Goal: Task Accomplishment & Management: Use online tool/utility

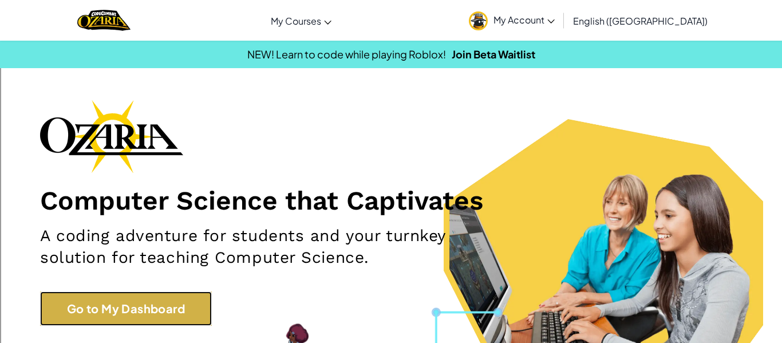
click at [173, 325] on link "Go to My Dashboard" at bounding box center [126, 308] width 172 height 34
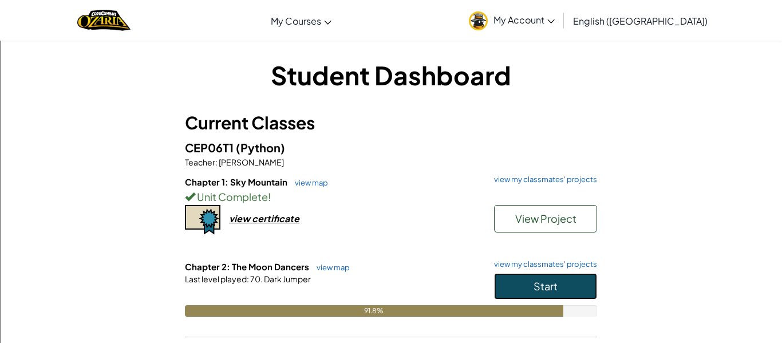
click at [548, 285] on span "Start" at bounding box center [545, 285] width 24 height 13
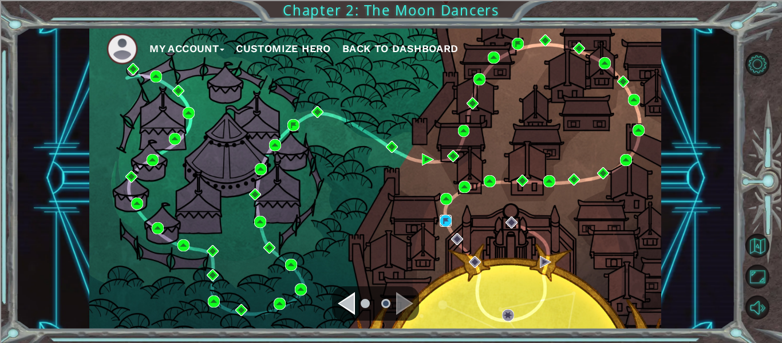
click at [447, 225] on img at bounding box center [445, 221] width 12 height 12
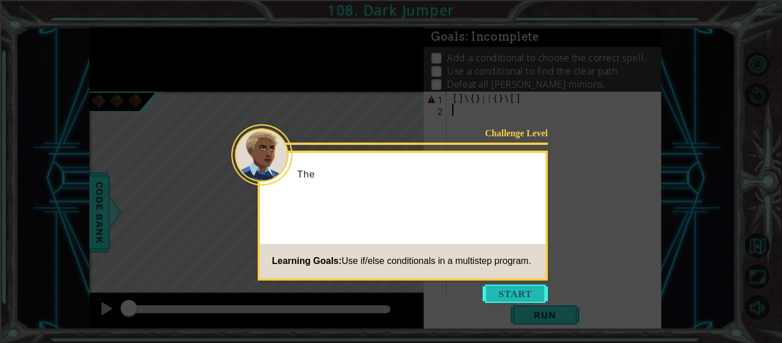
click at [503, 291] on button "Start" at bounding box center [514, 293] width 65 height 18
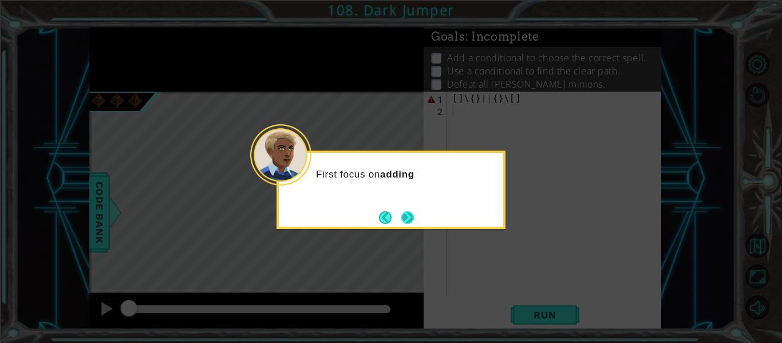
click at [413, 218] on button "Next" at bounding box center [407, 217] width 13 height 13
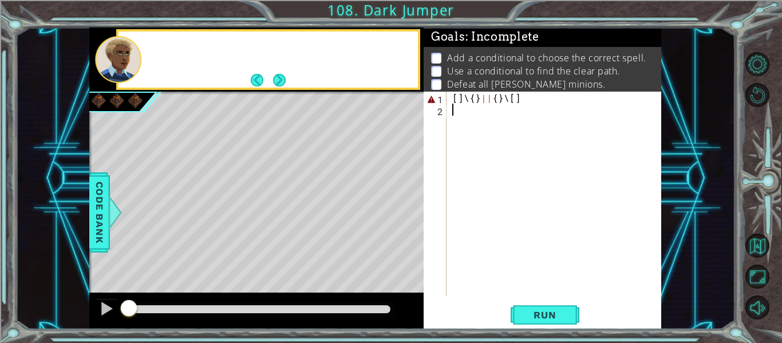
click at [413, 218] on div "Level Map" at bounding box center [353, 260] width 529 height 337
click at [526, 102] on div "[ ] \ { } || { } \ [ ]" at bounding box center [557, 206] width 215 height 228
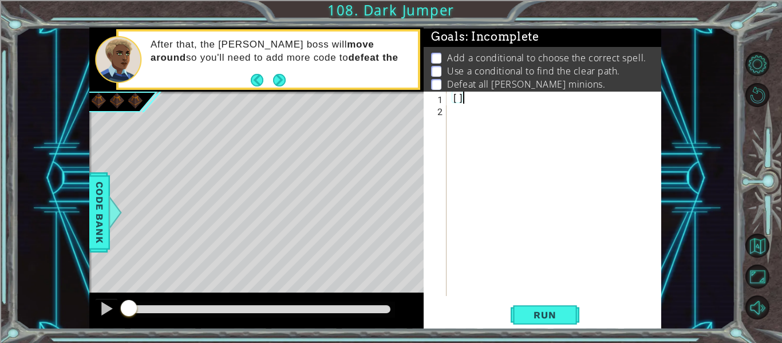
type textarea "["
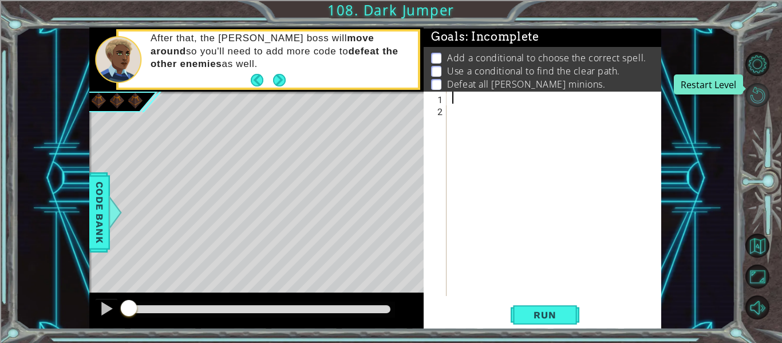
click at [754, 96] on button "Restart Level" at bounding box center [757, 95] width 24 height 24
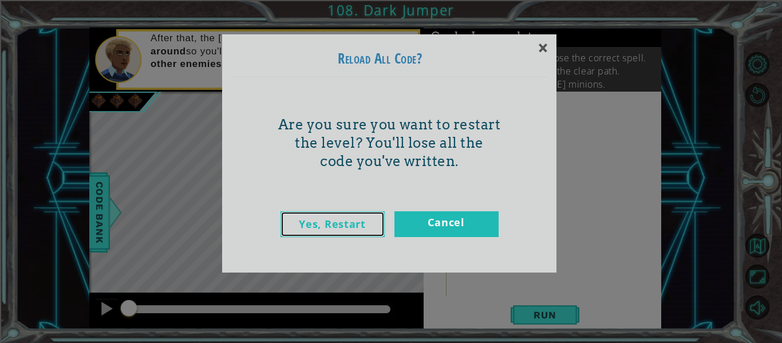
click at [346, 234] on link "Yes, Restart" at bounding box center [332, 224] width 104 height 26
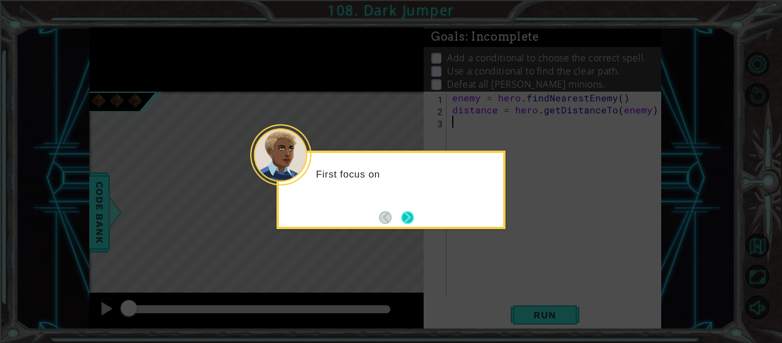
click at [406, 216] on button "Next" at bounding box center [406, 217] width 21 height 21
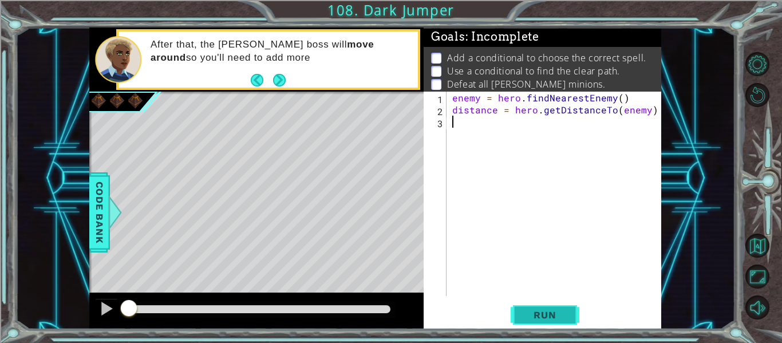
click at [523, 313] on span "Run" at bounding box center [544, 314] width 45 height 11
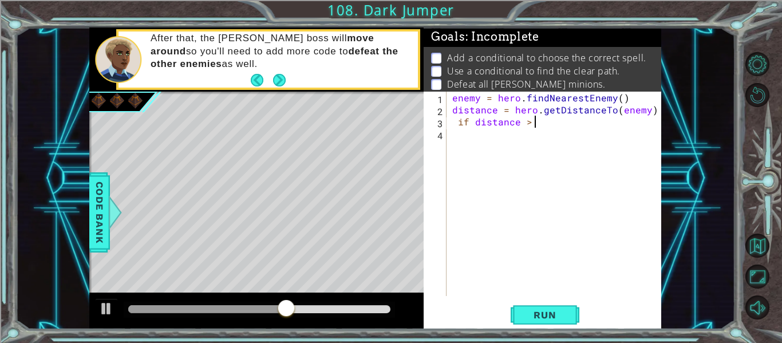
scroll to position [0, 5]
type textarea "if distance > 3:"
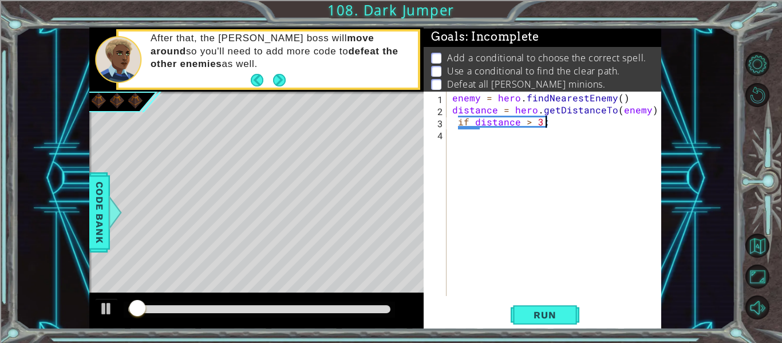
scroll to position [0, 1]
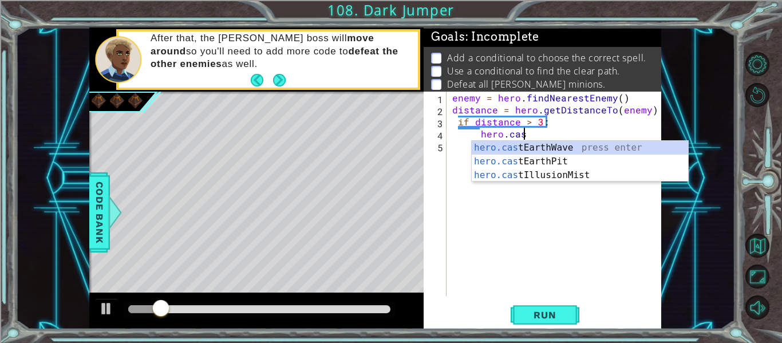
type textarea "hero.casre"
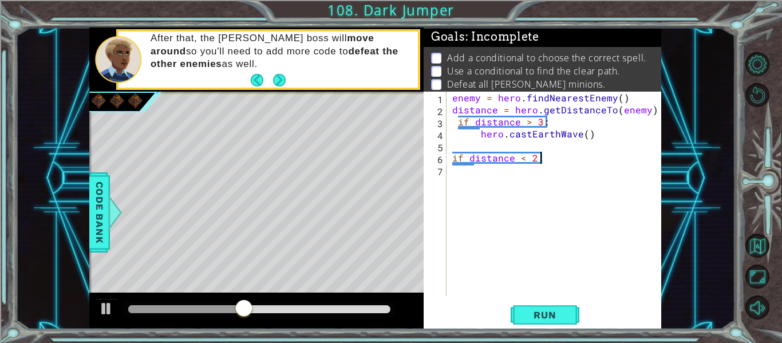
scroll to position [0, 5]
type textarea "if distance < 2:"
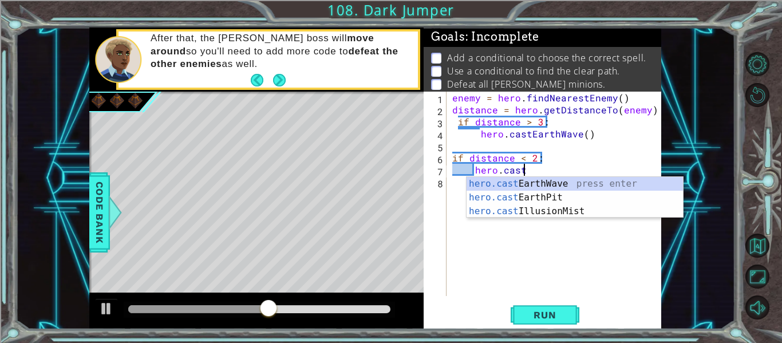
scroll to position [0, 4]
click at [524, 199] on div "hero.cast EarthWave press enter hero.cast EarthPit press enter hero.cast Illusi…" at bounding box center [574, 211] width 216 height 69
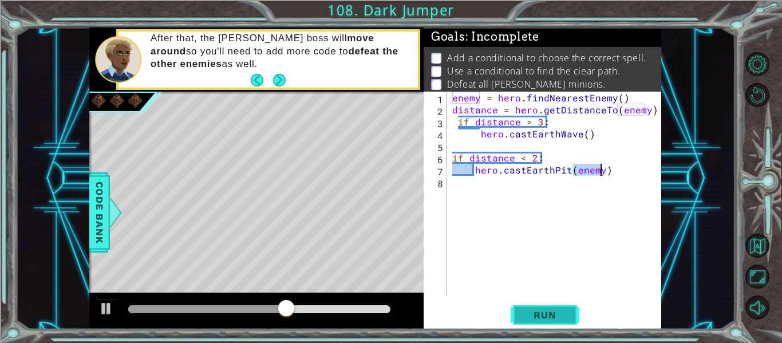
click at [537, 307] on button "Run" at bounding box center [544, 314] width 69 height 23
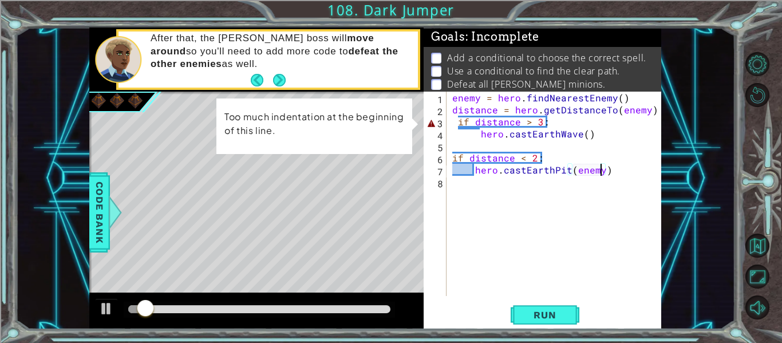
click at [459, 121] on div "enemy = hero . findNearestEnemy ( ) distance = hero . getDistanceTo ( enemy ) i…" at bounding box center [557, 206] width 215 height 228
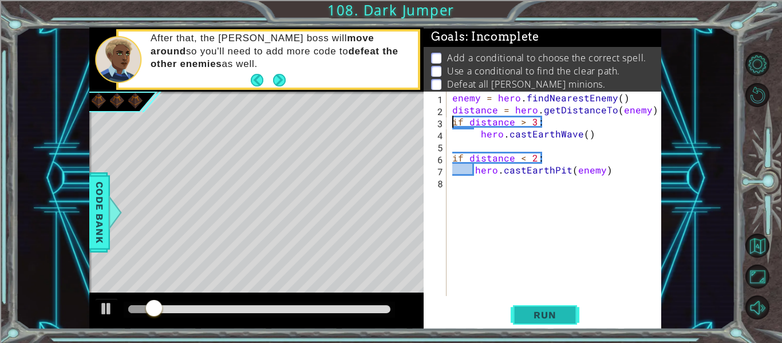
click at [524, 312] on span "Run" at bounding box center [544, 314] width 45 height 11
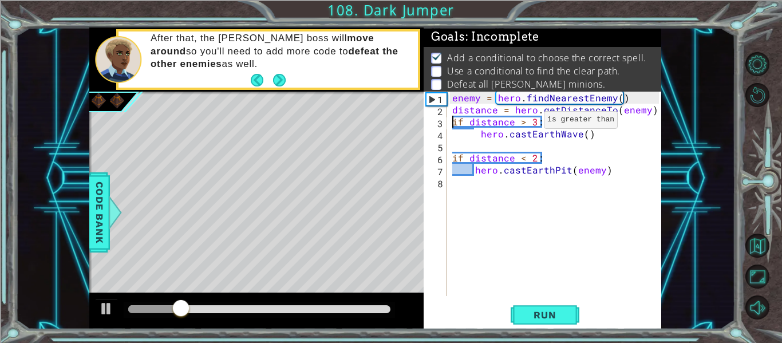
click at [524, 121] on div "enemy = hero . findNearestEnemy ( ) distance = hero . getDistanceTo ( enemy ) i…" at bounding box center [557, 206] width 215 height 228
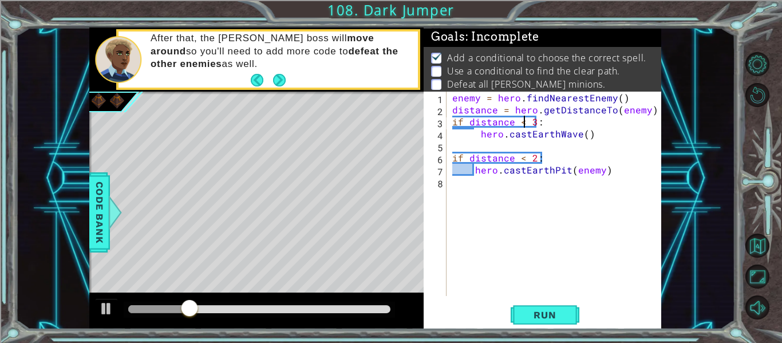
scroll to position [0, 5]
click at [523, 158] on div "enemy = hero . findNearestEnemy ( ) distance = hero . getDistanceTo ( enemy ) i…" at bounding box center [557, 206] width 215 height 228
click at [544, 315] on span "Run" at bounding box center [544, 314] width 45 height 11
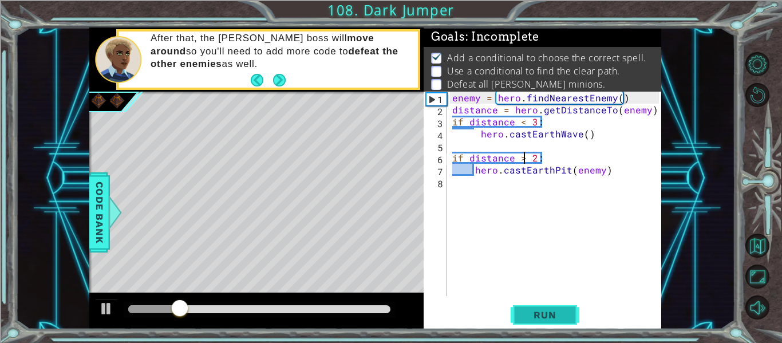
click at [544, 315] on span "Run" at bounding box center [544, 314] width 45 height 11
click at [612, 175] on div "enemy = hero . findNearestEnemy ( ) distance = hero . getDistanceTo ( enemy ) i…" at bounding box center [557, 206] width 215 height 228
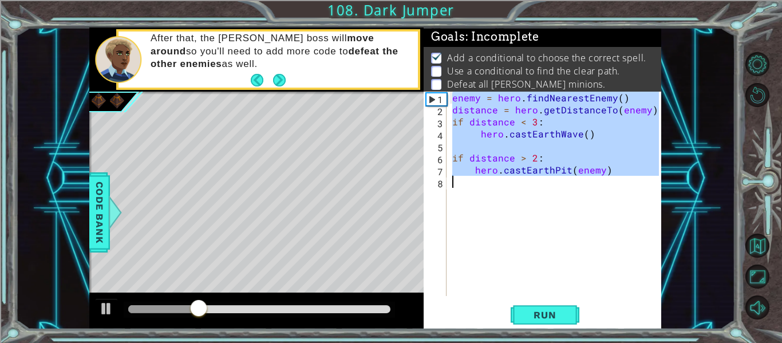
drag, startPoint x: 453, startPoint y: 101, endPoint x: 641, endPoint y: 213, distance: 218.6
click at [641, 213] on div "enemy = hero . findNearestEnemy ( ) distance = hero . getDistanceTo ( enemy ) i…" at bounding box center [557, 206] width 215 height 228
click at [622, 175] on div "enemy = hero . findNearestEnemy ( ) distance = hero . getDistanceTo ( enemy ) i…" at bounding box center [554, 194] width 209 height 204
type textarea "hero.castEarthPit(enemy)"
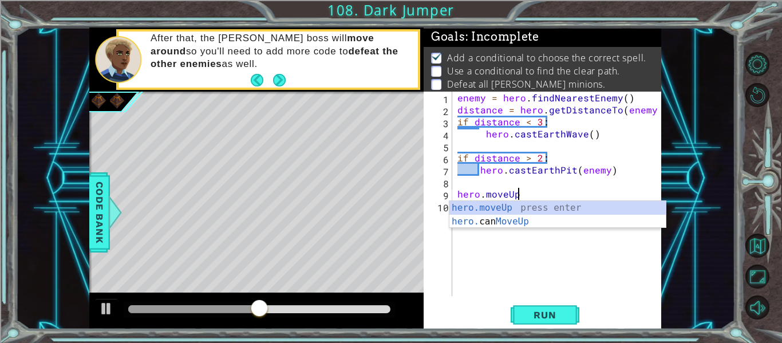
scroll to position [0, 3]
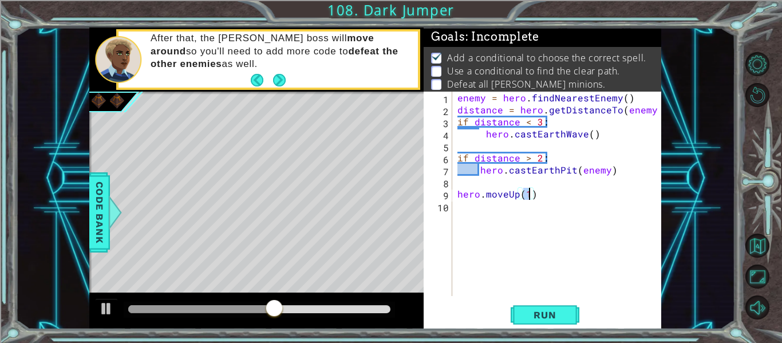
type textarea "hero.moveUp(2)"
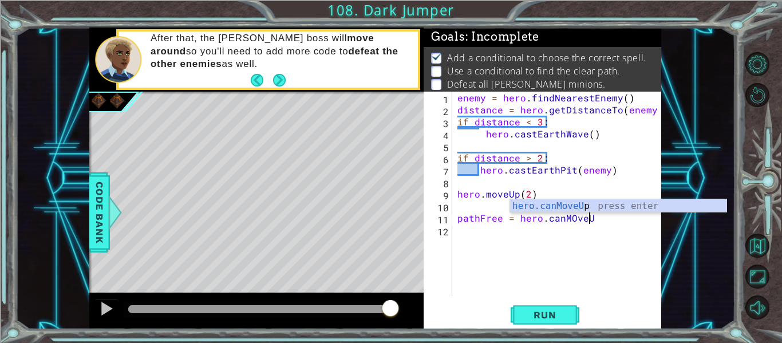
type textarea "pathFree = hero.canMOveUP"
click at [572, 207] on div "hero.canMoveUp press enter" at bounding box center [618, 219] width 216 height 41
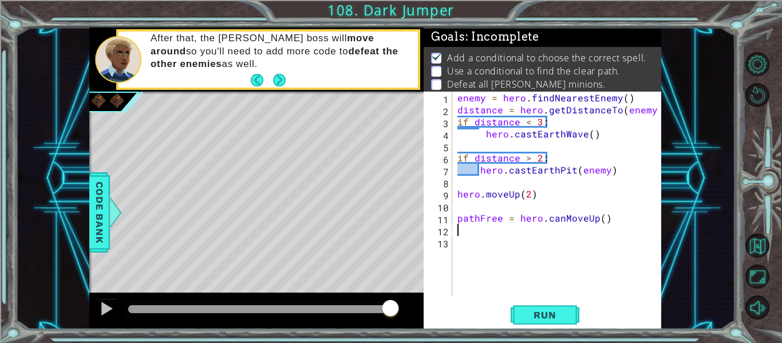
click at [633, 213] on div "enemy = hero . findNearestEnemy ( ) distance = hero . getDistanceTo ( enemy ) i…" at bounding box center [559, 206] width 209 height 228
type textarea "pathFree = hero.canMoveUp()"
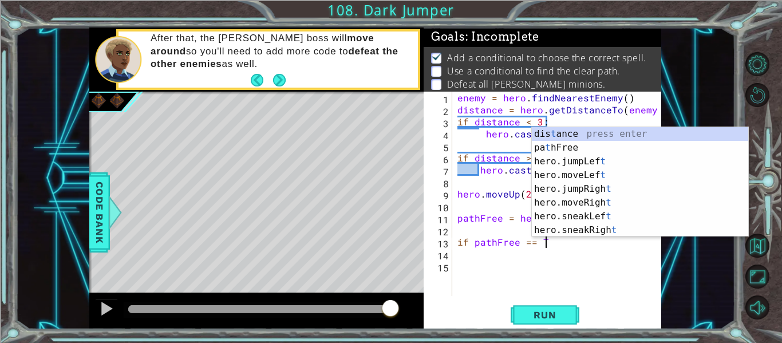
scroll to position [0, 6]
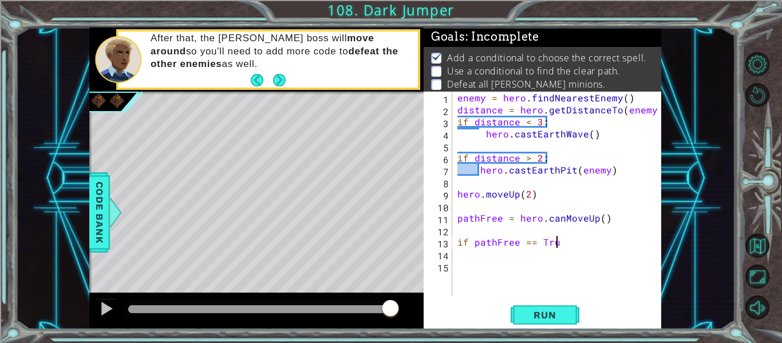
type textarea "if pathFree == True"
type textarea "if pathFree == True:"
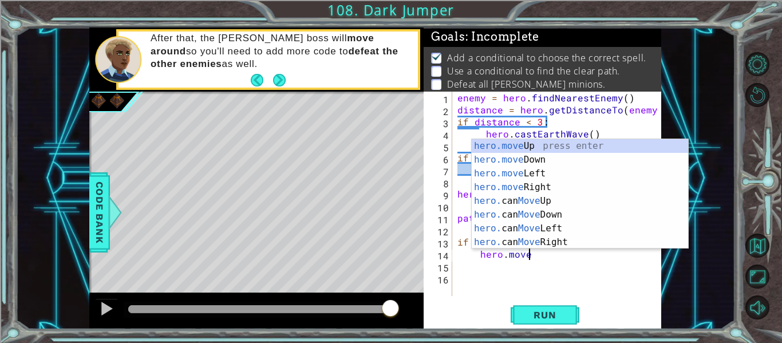
scroll to position [0, 4]
click at [564, 141] on div "hero.move Up press enter hero.move Down press enter hero.move Left press enter …" at bounding box center [579, 207] width 216 height 137
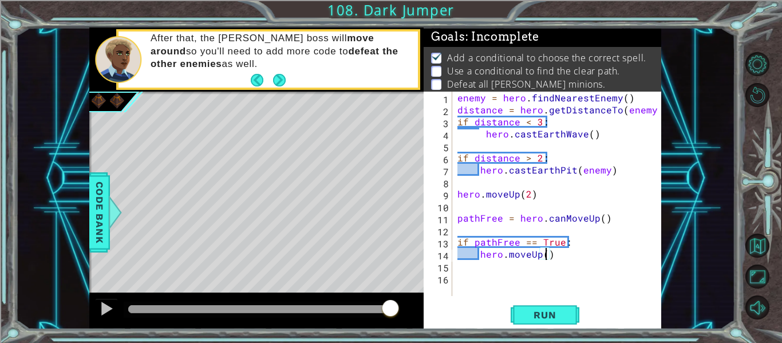
type textarea "hero.moveUp(2)"
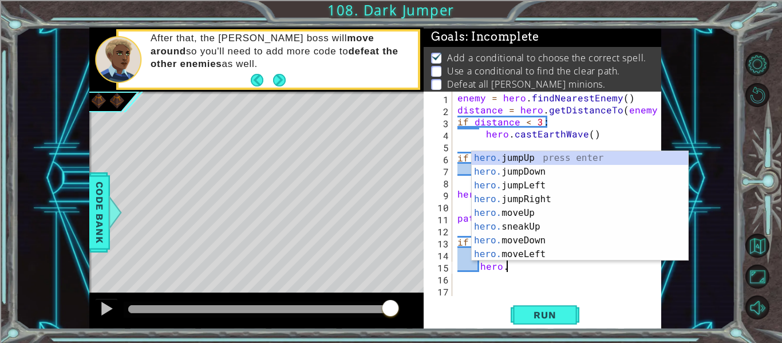
scroll to position [0, 3]
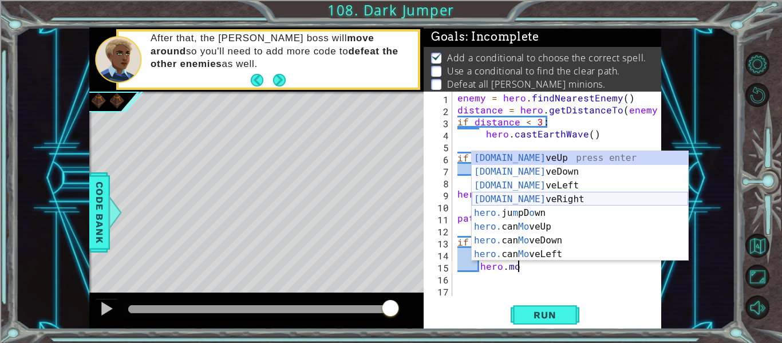
click at [514, 199] on div "[DOMAIN_NAME] veUp press enter [DOMAIN_NAME] veDown press enter [DOMAIN_NAME] v…" at bounding box center [579, 219] width 216 height 137
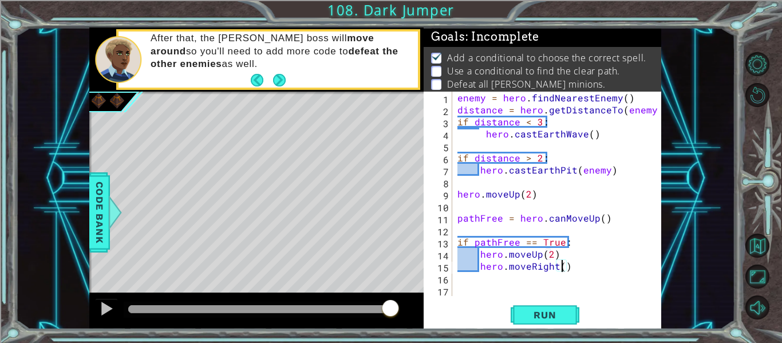
type textarea "hero.moveRight(2)"
type textarea "else:"
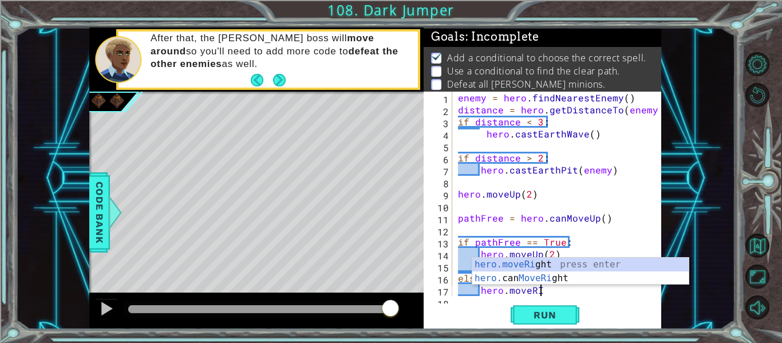
scroll to position [0, 4]
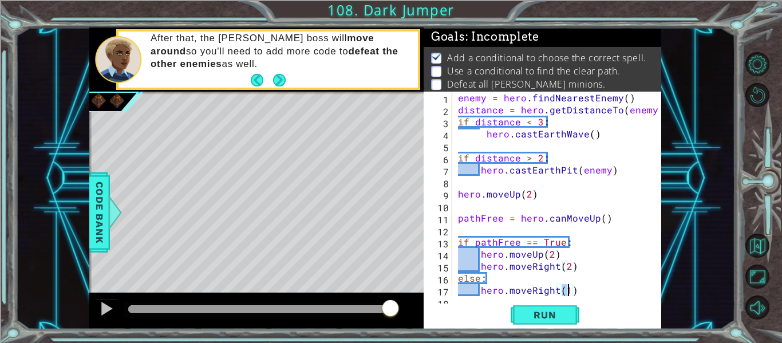
type textarea "hero.moveRight(2)"
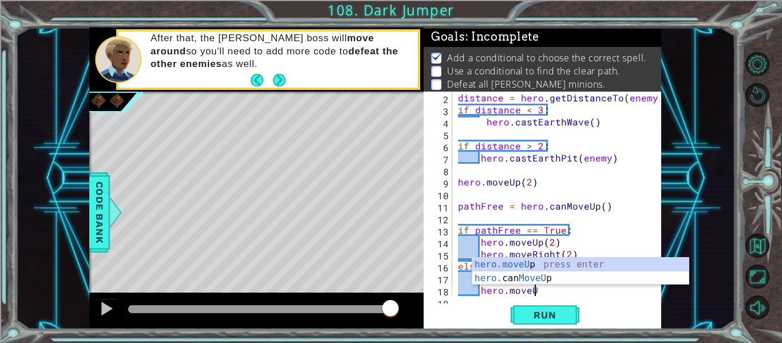
scroll to position [0, 5]
click at [561, 306] on button "Run" at bounding box center [544, 314] width 69 height 23
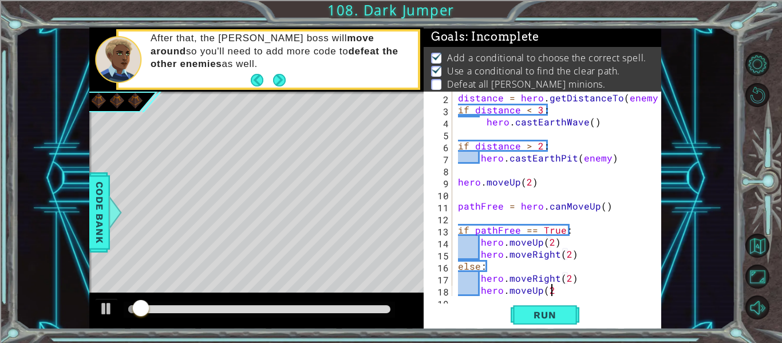
scroll to position [0, 6]
type textarea "hero.moveUp(2)"
click at [547, 307] on button "Run" at bounding box center [544, 314] width 69 height 23
click at [566, 285] on div "distance = hero . getDistanceTo ( enemy ) if distance < 3 : hero . castEarthWav…" at bounding box center [559, 206] width 209 height 228
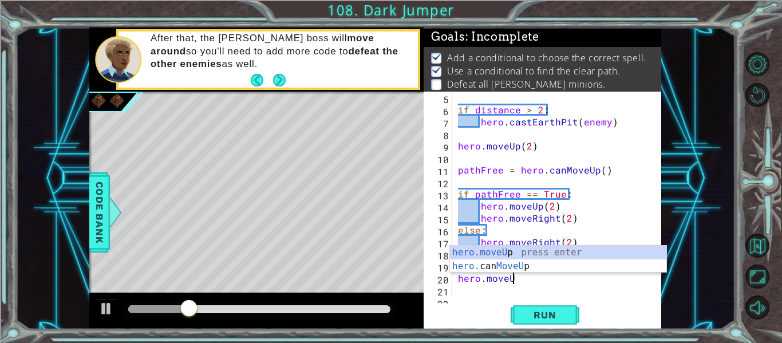
scroll to position [0, 3]
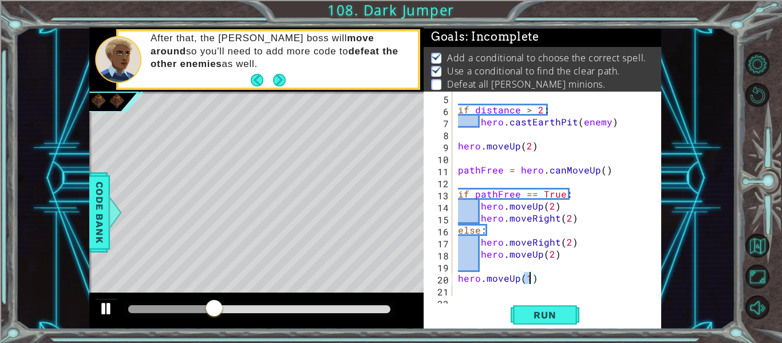
type textarea "hero.moveUp(1)"
click at [101, 311] on div at bounding box center [106, 308] width 15 height 15
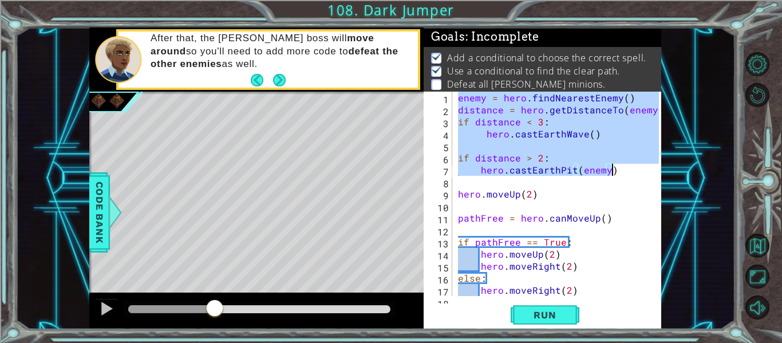
drag, startPoint x: 459, startPoint y: 97, endPoint x: 611, endPoint y: 172, distance: 169.1
click at [611, 172] on div "enemy = hero . findNearestEnemy ( ) distance = hero . getDistanceTo ( enemy ) i…" at bounding box center [559, 206] width 209 height 228
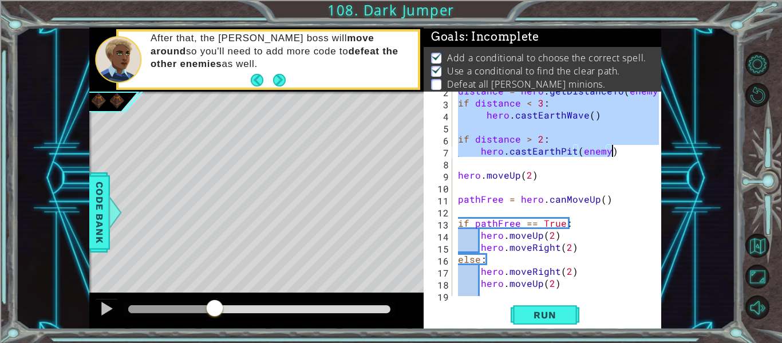
scroll to position [72, 0]
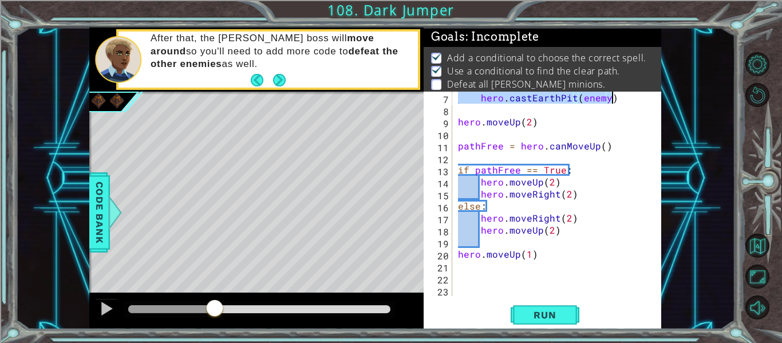
click at [539, 249] on div "hero . castEarthPit ( enemy ) hero . moveUp ( 2 ) pathFree = hero . canMoveUp (…" at bounding box center [559, 206] width 209 height 228
type textarea "hero.moveUp(1)"
paste textarea "hero.castEarthPit(enemy)"
type textarea "hero.castEarthPit(enemy)"
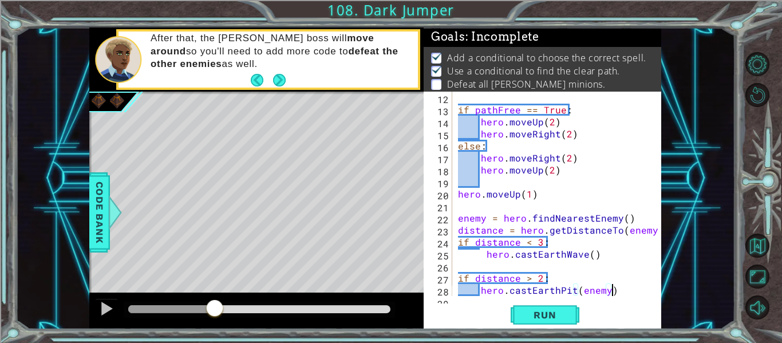
scroll to position [132, 0]
click at [534, 311] on span "Run" at bounding box center [544, 314] width 45 height 11
click at [368, 306] on div at bounding box center [259, 309] width 262 height 8
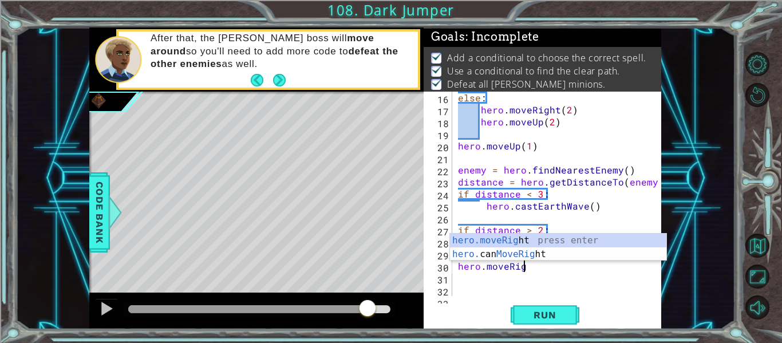
scroll to position [0, 4]
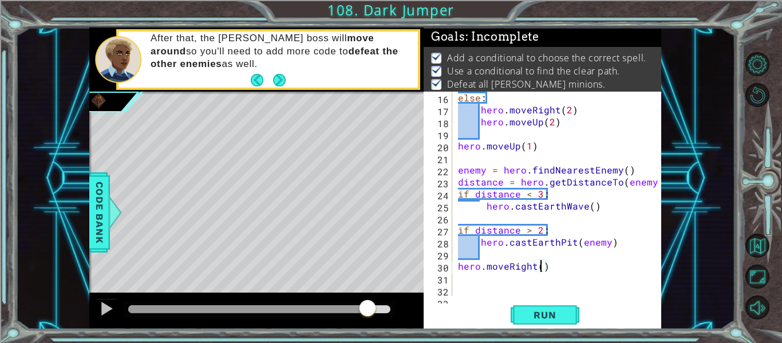
type textarea "hero.moveRight(2)"
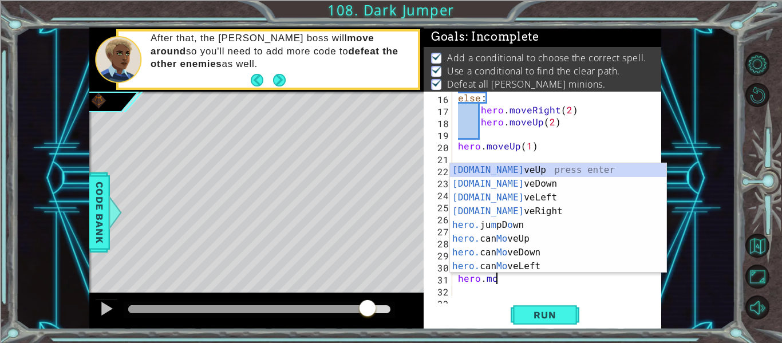
scroll to position [0, 2]
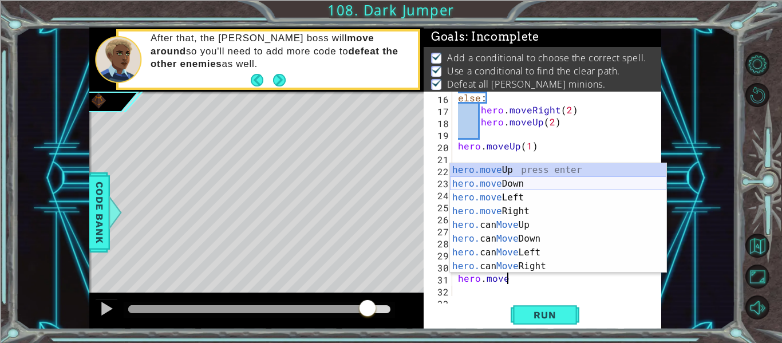
click at [513, 190] on div "hero.move Up press enter hero.move Down press enter hero.move Left press enter …" at bounding box center [558, 231] width 216 height 137
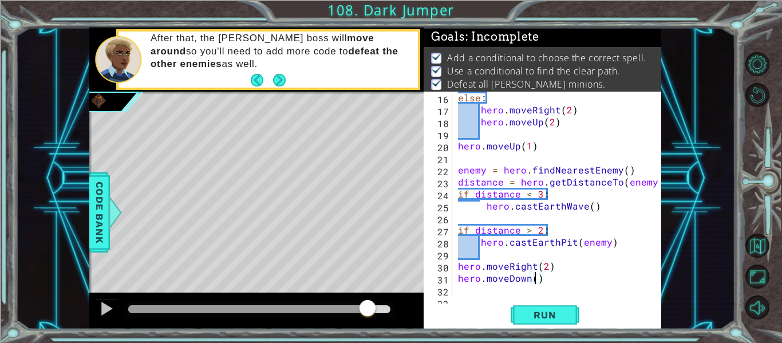
type textarea "hero.moveDown(2)"
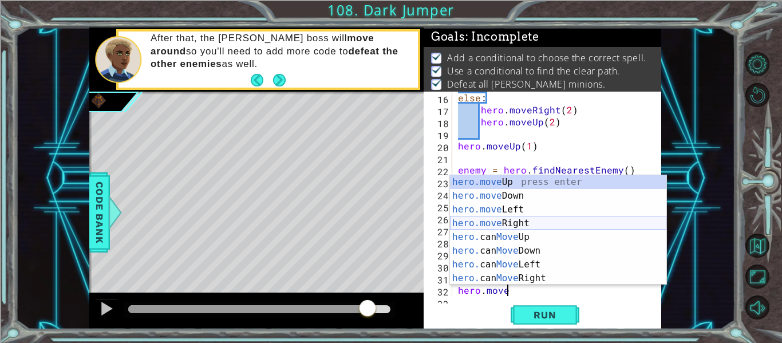
click at [565, 220] on div "hero.move Up press enter hero.move Down press enter hero.move Left press enter …" at bounding box center [558, 243] width 216 height 137
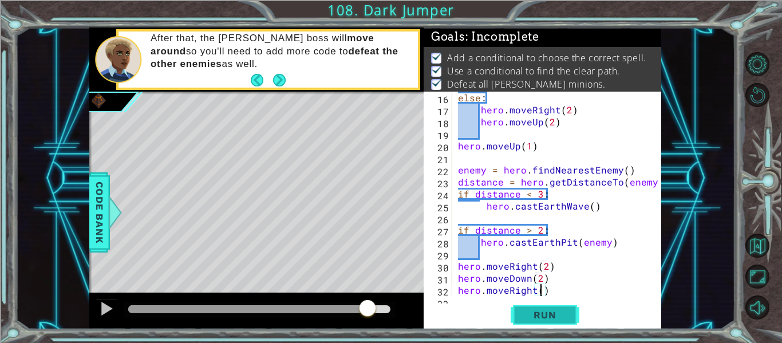
type textarea "hero.moveRight(2)"
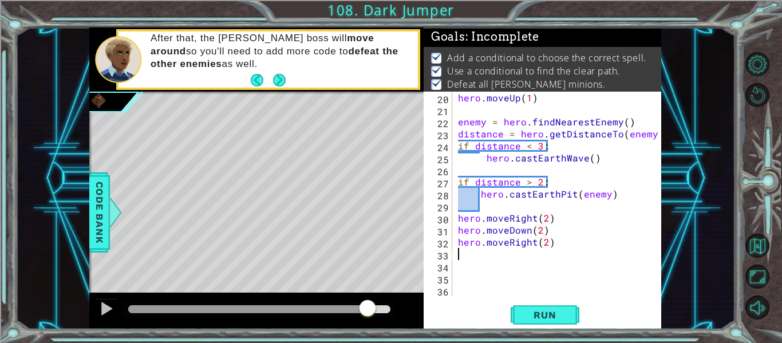
scroll to position [228, 0]
click at [542, 312] on span "Run" at bounding box center [544, 314] width 45 height 11
click at [375, 313] on div at bounding box center [259, 310] width 271 height 16
click at [364, 311] on div at bounding box center [259, 309] width 262 height 8
click at [109, 311] on div at bounding box center [106, 308] width 15 height 15
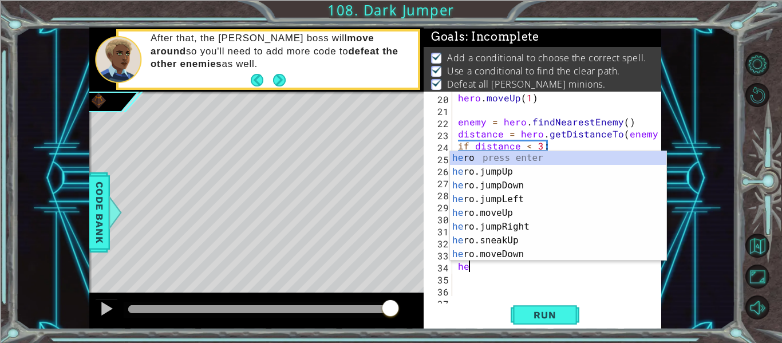
scroll to position [0, 1]
type textarea "h"
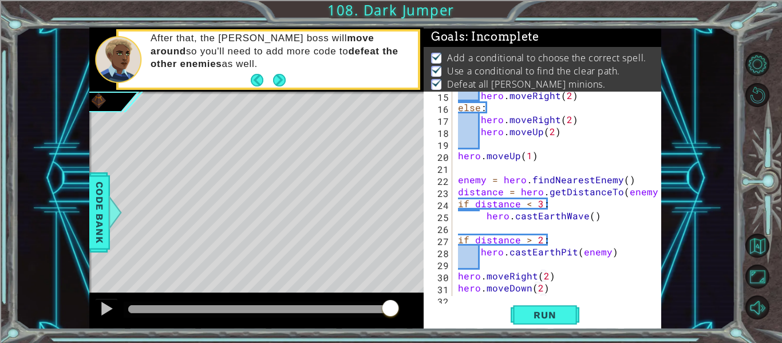
click at [580, 179] on div "hero . moveRight ( 2 ) else : hero . moveRight ( 2 ) hero . moveUp ( 2 ) hero .…" at bounding box center [559, 203] width 209 height 228
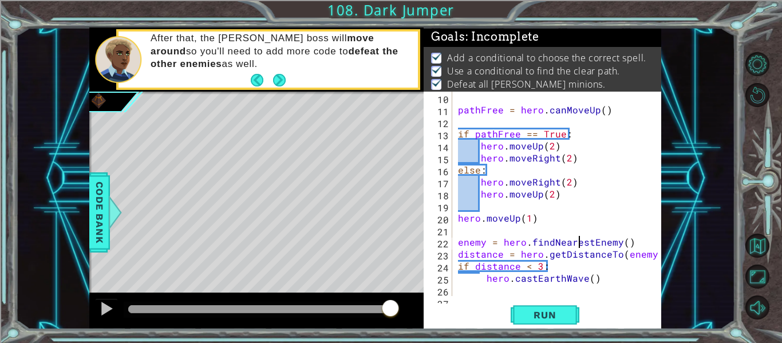
scroll to position [106, 0]
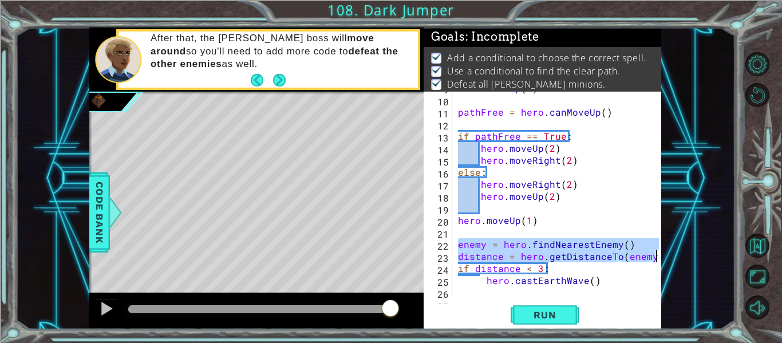
drag, startPoint x: 457, startPoint y: 240, endPoint x: 681, endPoint y: 260, distance: 224.6
click at [681, 260] on div "1 ההההההההההההההההההההההההההההההההההההההההההההההההההההההההההההההההההההההההההההה…" at bounding box center [374, 178] width 719 height 302
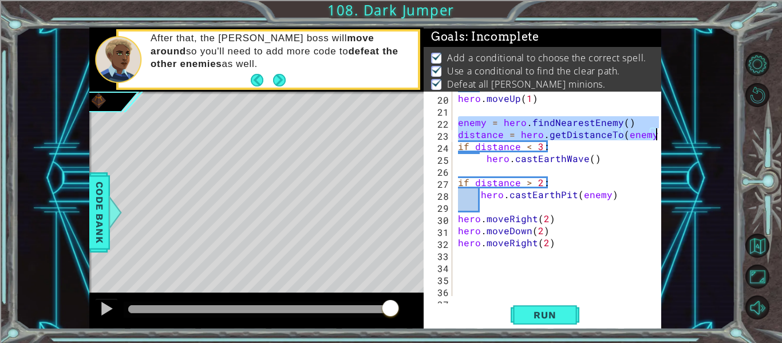
scroll to position [229, 0]
click at [556, 240] on div "hero . moveUp ( 1 ) enemy = hero . findNearestEnemy ( ) distance = hero . getDi…" at bounding box center [559, 206] width 209 height 228
type textarea "hero.moveRight(2)"
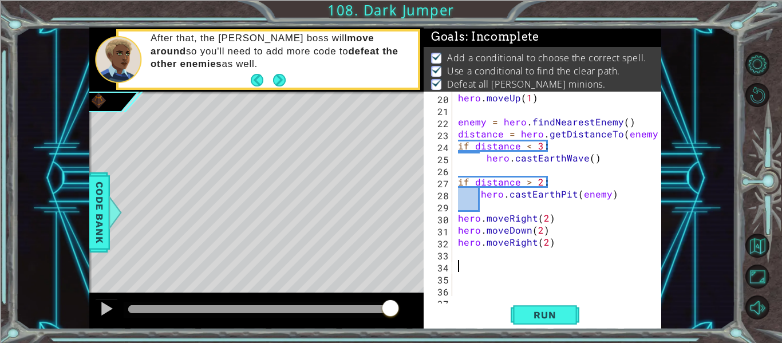
paste textarea "distance = hero.getDistanceTo(enemy)"
type textarea "distance = hero.getDistanceTo(enemy)"
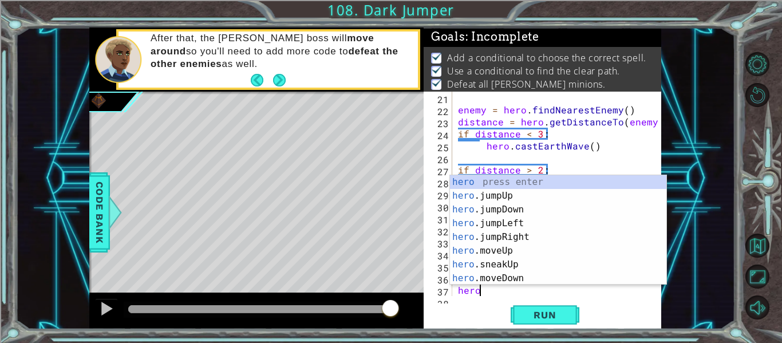
scroll to position [0, 1]
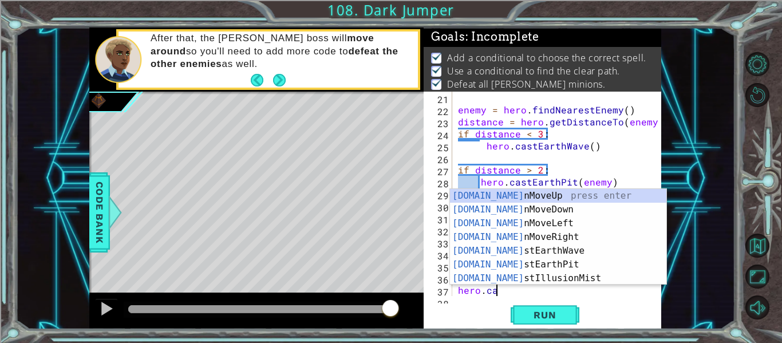
type textarea "[DOMAIN_NAME]"
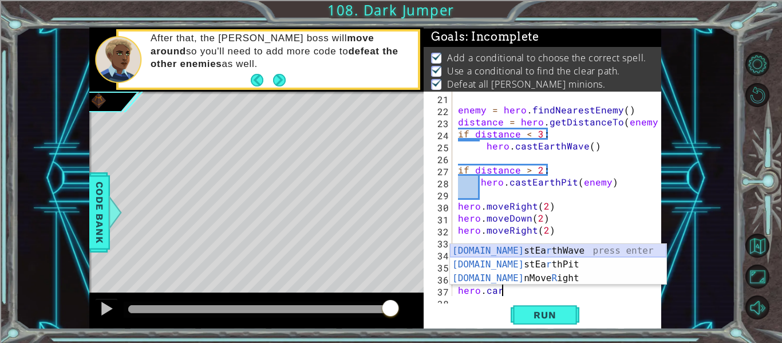
click at [496, 251] on div "[DOMAIN_NAME] stEa r thWave press enter [DOMAIN_NAME] stEa r thPit press enter …" at bounding box center [558, 278] width 216 height 69
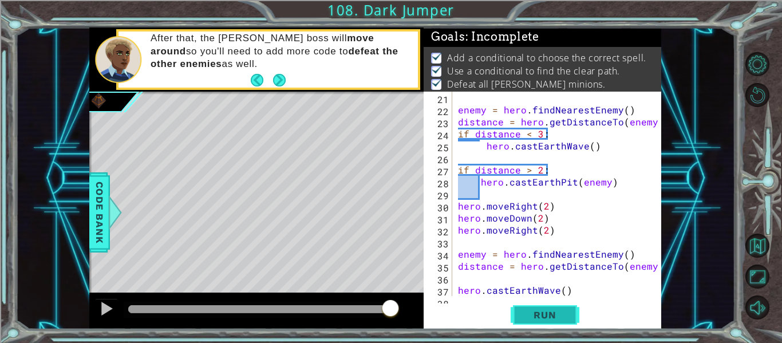
click at [532, 313] on span "Run" at bounding box center [544, 314] width 45 height 11
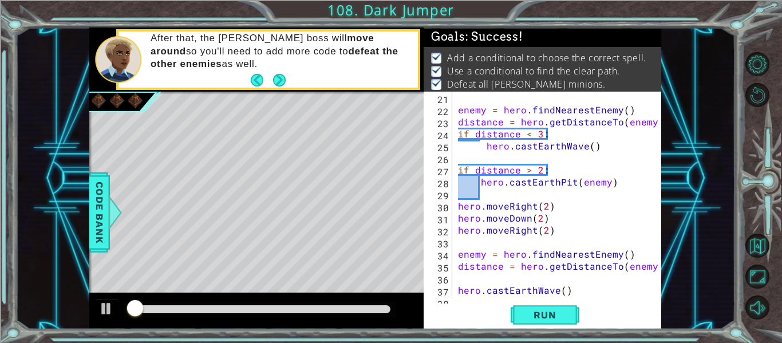
click at [374, 307] on div at bounding box center [259, 309] width 262 height 8
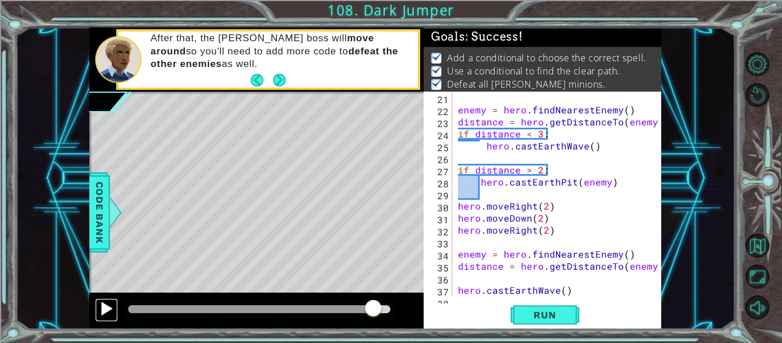
click at [97, 308] on button at bounding box center [106, 309] width 23 height 23
click at [362, 314] on div at bounding box center [259, 310] width 271 height 16
click at [367, 311] on div at bounding box center [254, 309] width 252 height 8
click at [109, 310] on div at bounding box center [106, 308] width 15 height 15
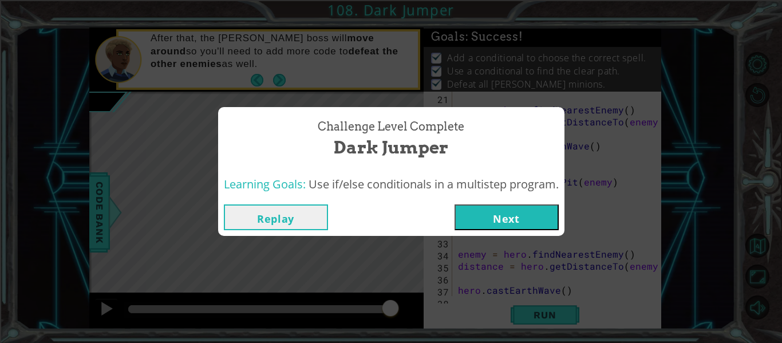
click at [486, 225] on button "Next" at bounding box center [506, 217] width 104 height 26
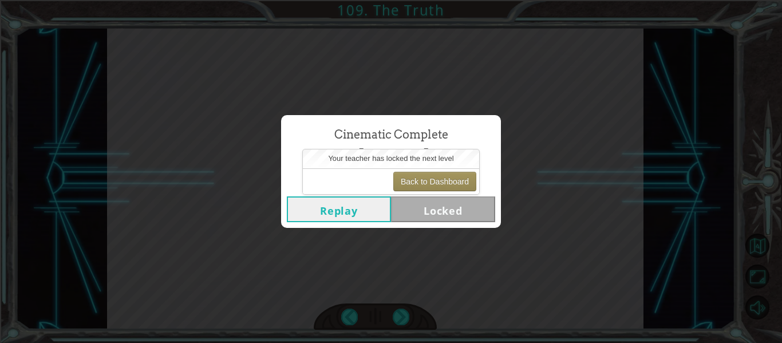
click at [379, 178] on div "Back to Dashboard" at bounding box center [391, 181] width 176 height 26
click at [402, 180] on button "Back to Dashboard" at bounding box center [434, 181] width 83 height 19
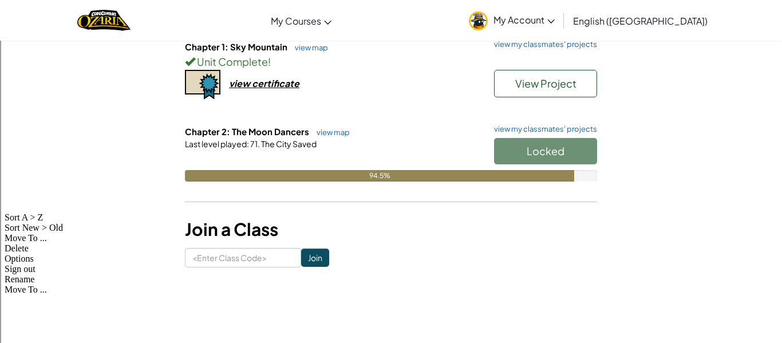
scroll to position [134, 0]
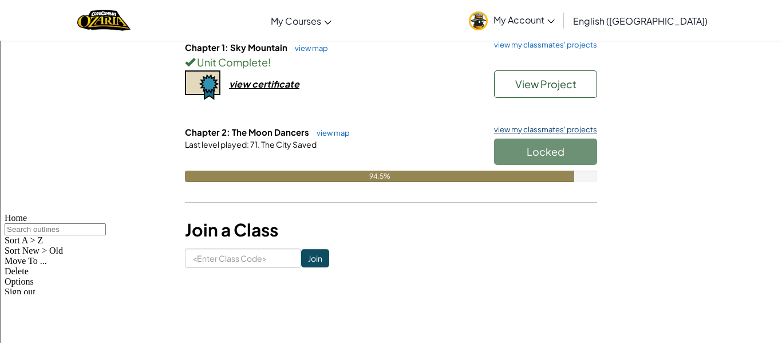
click at [528, 130] on link "view my classmates' projects" at bounding box center [542, 129] width 109 height 7
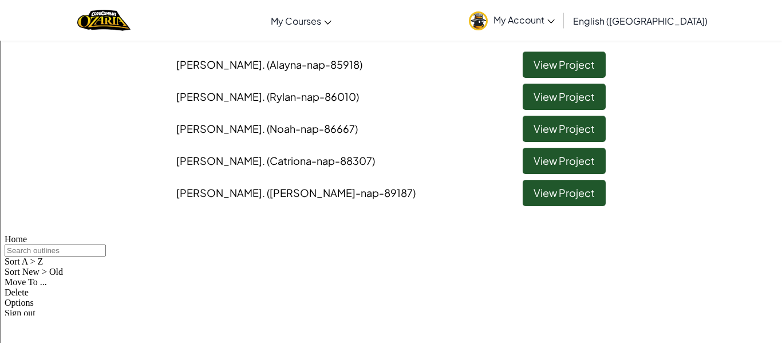
scroll to position [119, 0]
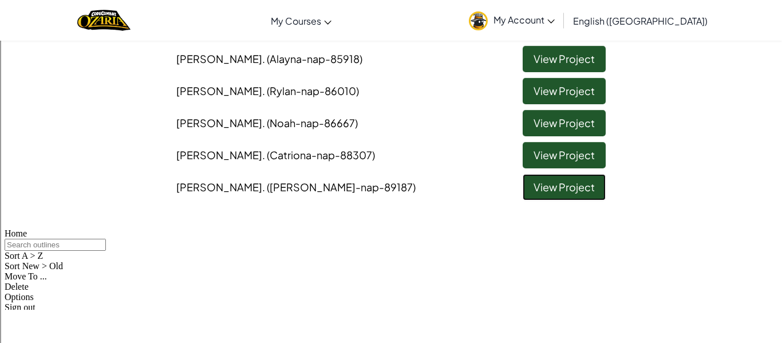
click at [536, 190] on link "View Project" at bounding box center [563, 187] width 83 height 26
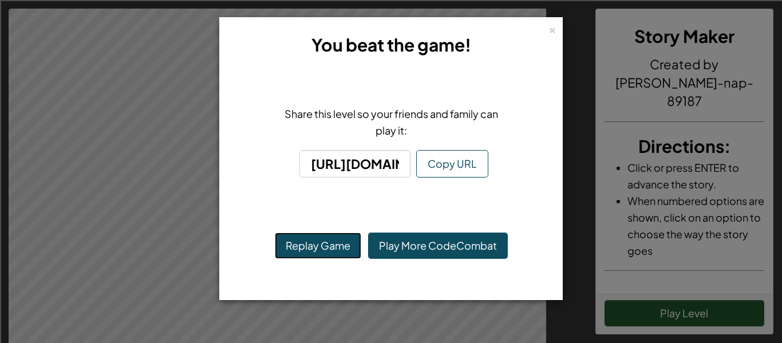
click at [312, 248] on button "Replay Game" at bounding box center [318, 245] width 86 height 26
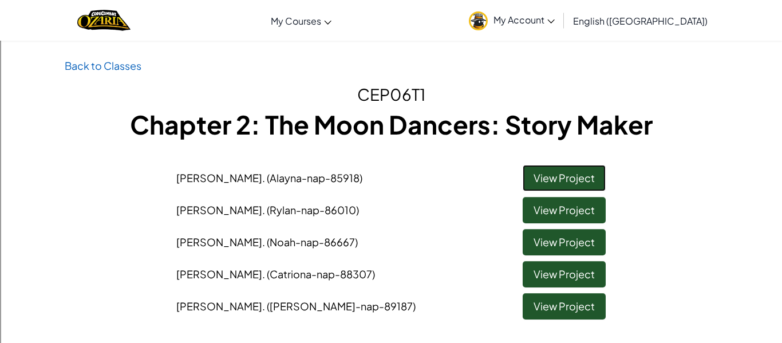
click at [542, 175] on link "View Project" at bounding box center [563, 178] width 83 height 26
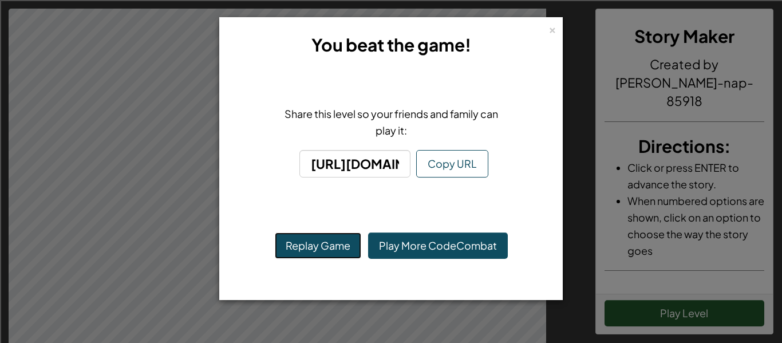
click at [320, 256] on button "Replay Game" at bounding box center [318, 245] width 86 height 26
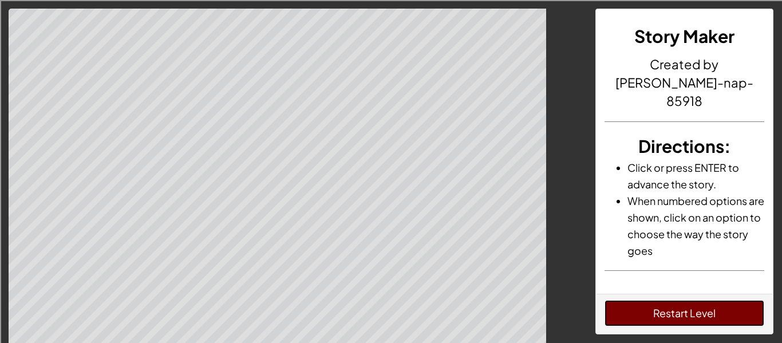
click at [652, 302] on button "Restart Level" at bounding box center [684, 313] width 160 height 26
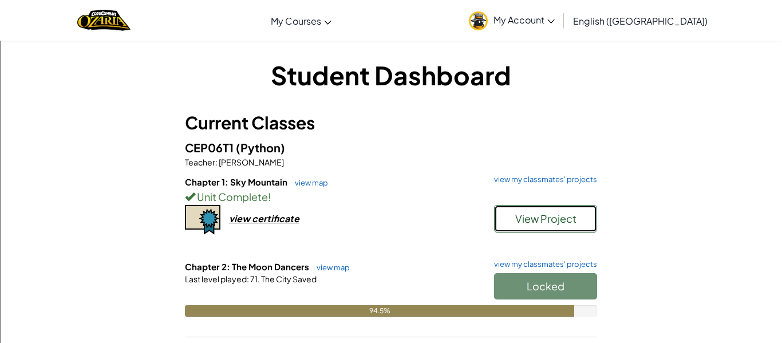
click at [542, 215] on span "View Project" at bounding box center [545, 218] width 61 height 13
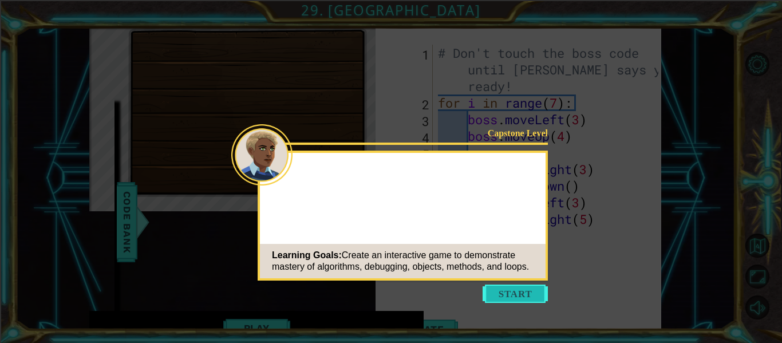
click at [515, 285] on button "Start" at bounding box center [514, 293] width 65 height 18
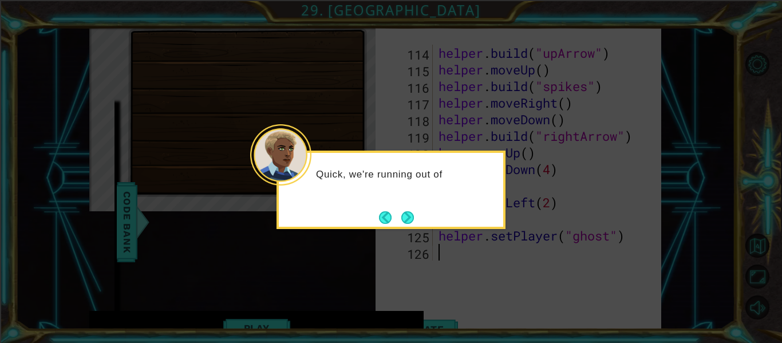
scroll to position [1925, 0]
click at [416, 212] on div "Quick, we're running out of time! Just a few more changes and the game sh" at bounding box center [391, 186] width 224 height 58
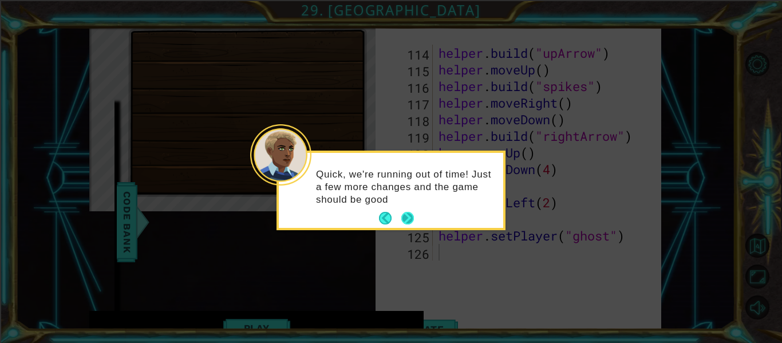
click at [410, 212] on button "Next" at bounding box center [407, 218] width 13 height 13
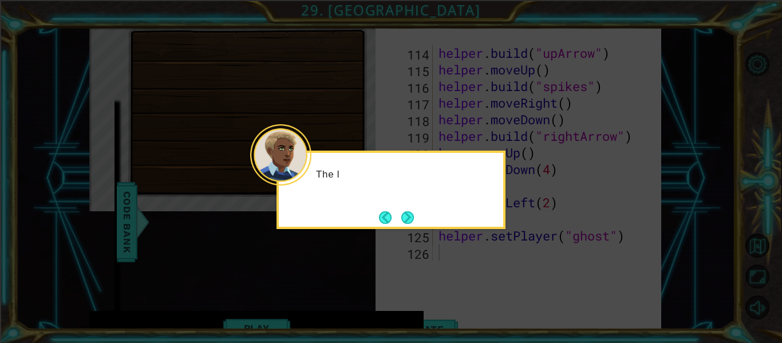
click at [410, 211] on button "Next" at bounding box center [407, 217] width 13 height 13
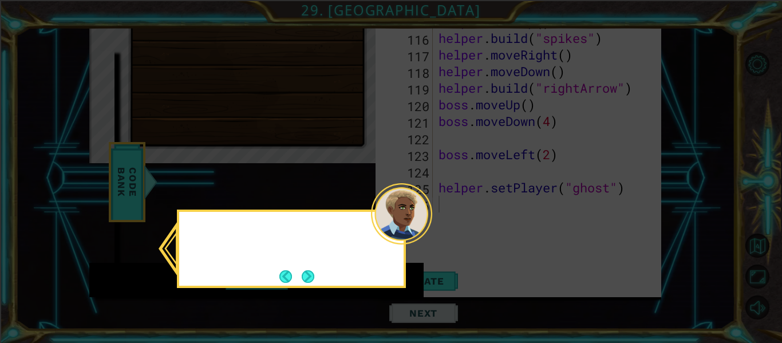
click at [410, 211] on div at bounding box center [401, 213] width 61 height 61
click at [305, 283] on button "Next" at bounding box center [308, 276] width 13 height 13
click at [305, 284] on div "Play" at bounding box center [256, 280] width 334 height 34
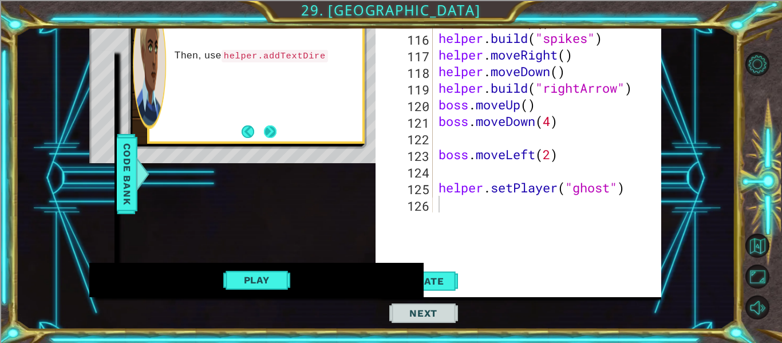
click at [269, 138] on button "Next" at bounding box center [270, 131] width 13 height 13
click at [269, 139] on footer at bounding box center [258, 131] width 35 height 17
click at [269, 138] on button "Next" at bounding box center [270, 131] width 13 height 13
click at [269, 139] on footer at bounding box center [258, 131] width 35 height 17
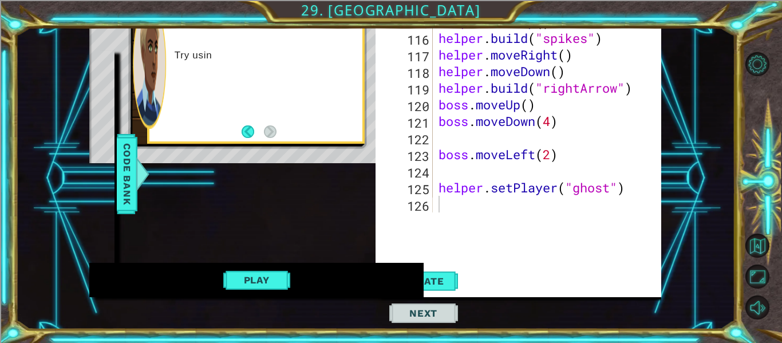
click at [269, 139] on footer at bounding box center [258, 131] width 35 height 17
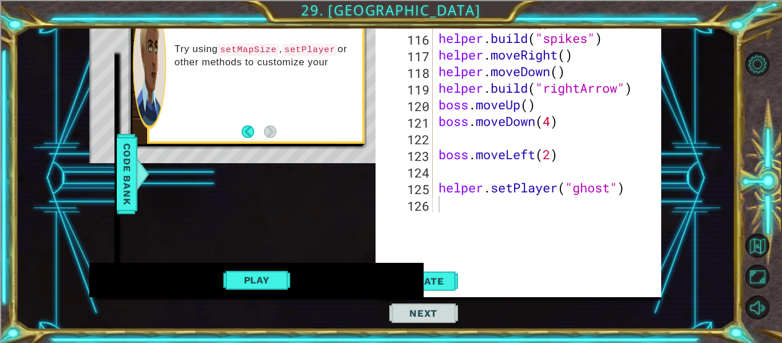
click at [267, 292] on div "Play" at bounding box center [256, 280] width 334 height 34
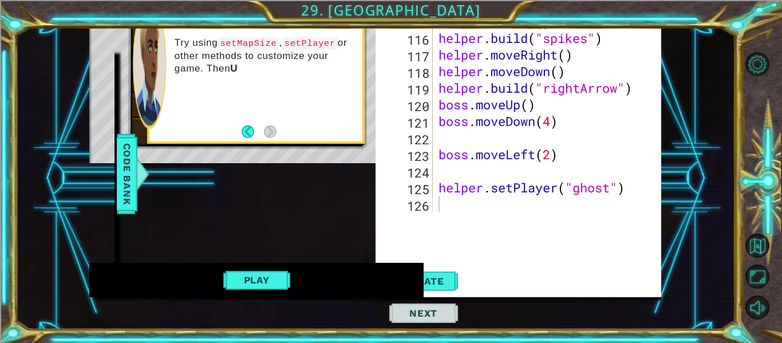
click at [265, 291] on div "Play" at bounding box center [256, 280] width 334 height 34
click at [263, 289] on button "Play" at bounding box center [256, 280] width 67 height 22
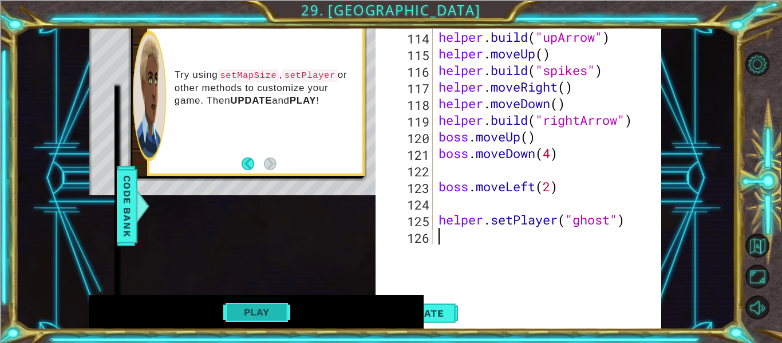
click at [270, 310] on button "Play" at bounding box center [256, 312] width 67 height 22
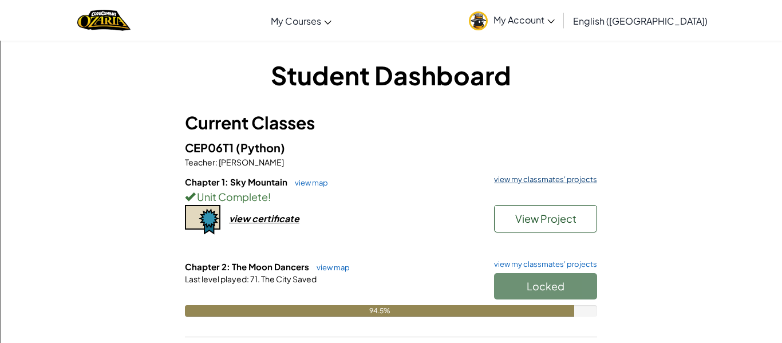
click at [507, 176] on link "view my classmates' projects" at bounding box center [542, 179] width 109 height 7
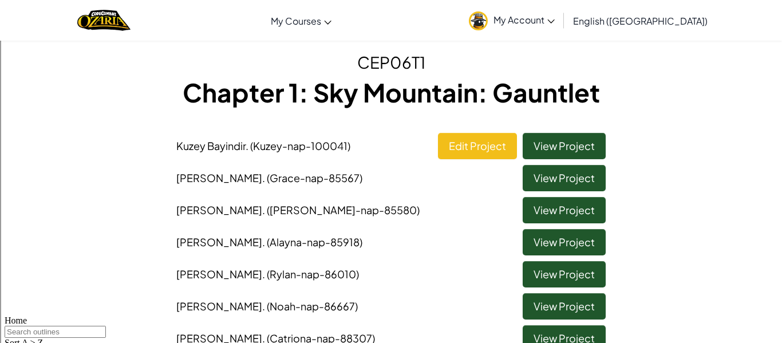
scroll to position [34, 0]
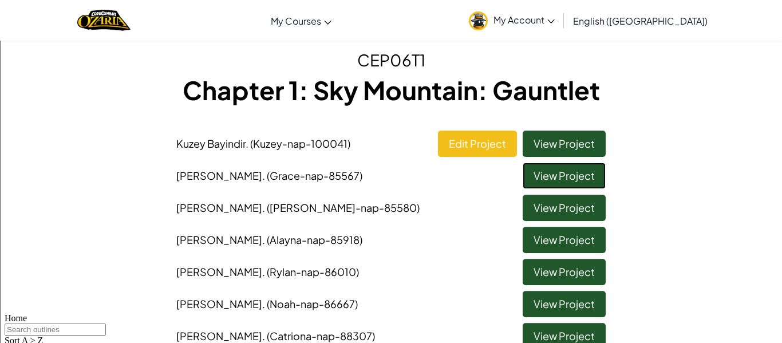
click at [567, 172] on link "View Project" at bounding box center [563, 175] width 83 height 26
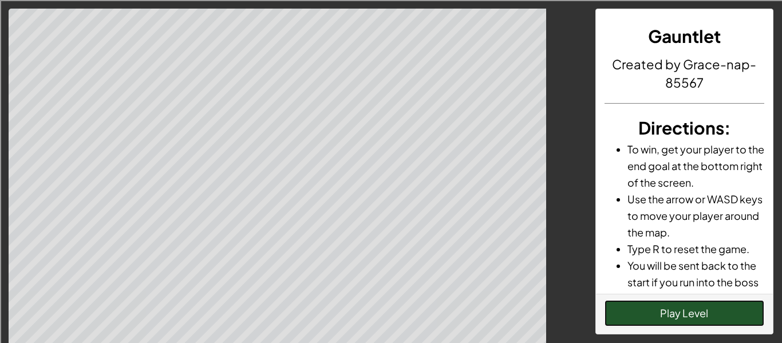
click at [651, 302] on button "Play Level" at bounding box center [684, 313] width 160 height 26
click at [737, 306] on button "Play Level" at bounding box center [684, 313] width 160 height 26
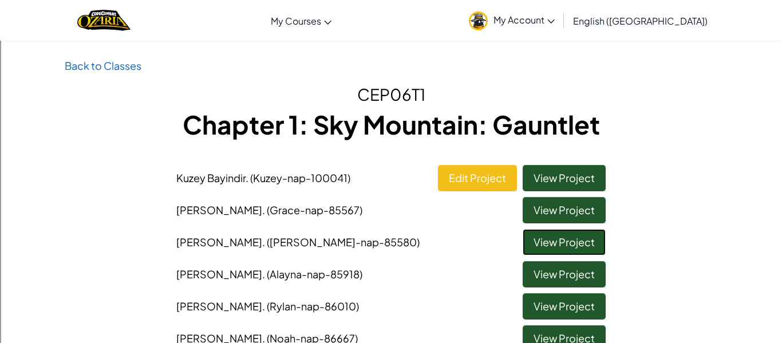
click at [540, 245] on link "View Project" at bounding box center [563, 242] width 83 height 26
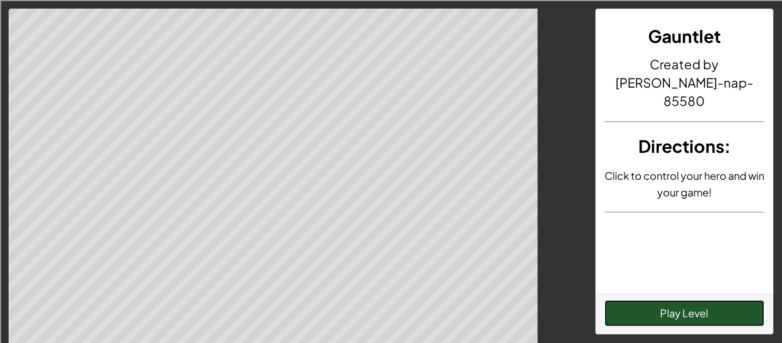
click at [699, 320] on button "Play Level" at bounding box center [684, 313] width 160 height 26
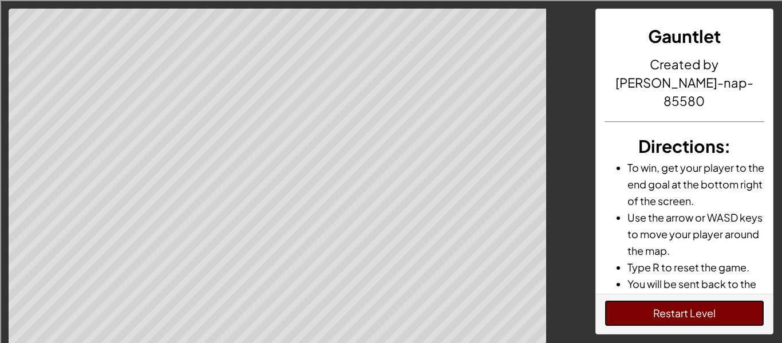
click at [699, 320] on button "Restart Level" at bounding box center [684, 313] width 160 height 26
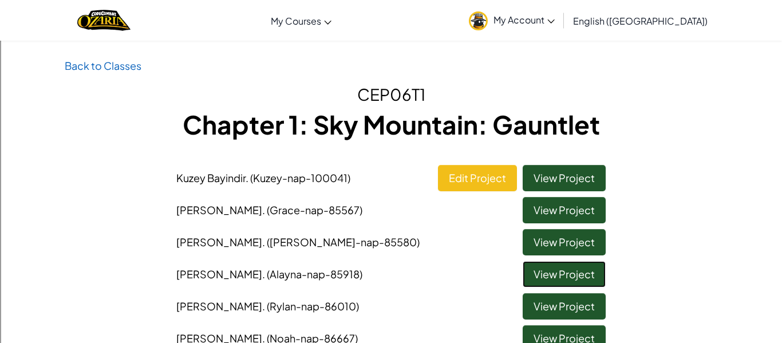
click at [552, 265] on link "View Project" at bounding box center [563, 274] width 83 height 26
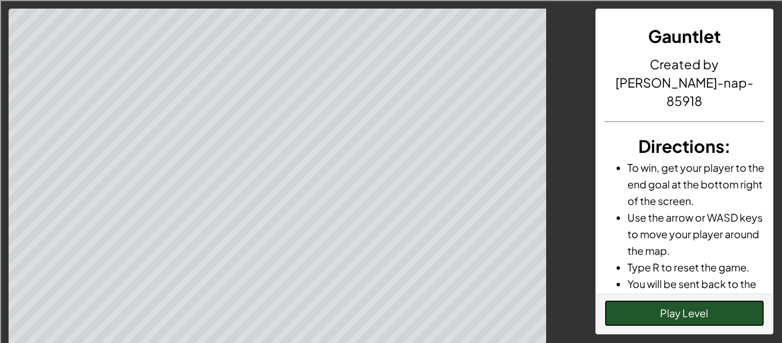
click at [639, 317] on button "Play Level" at bounding box center [684, 313] width 160 height 26
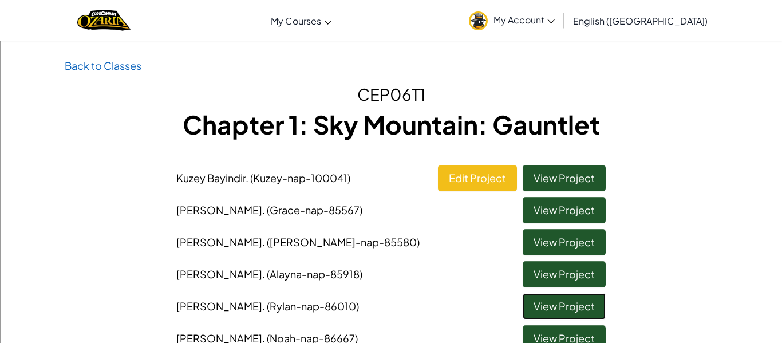
click at [561, 306] on link "View Project" at bounding box center [563, 306] width 83 height 26
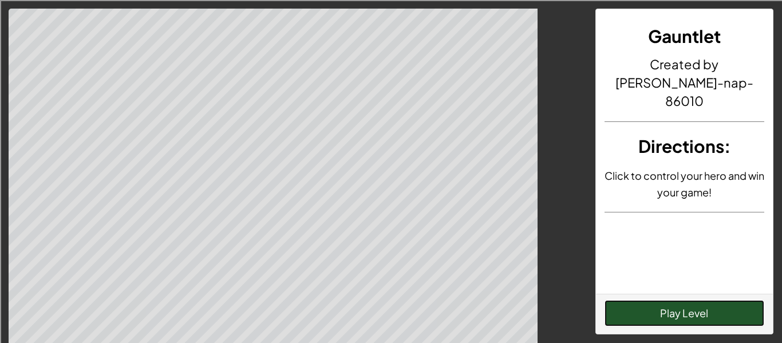
click at [612, 304] on button "Play Level" at bounding box center [684, 313] width 160 height 26
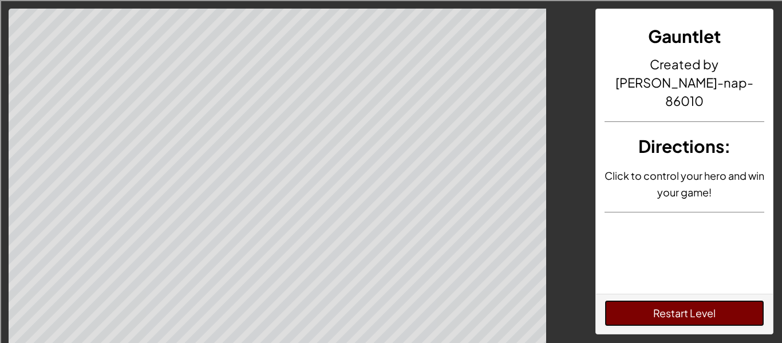
click at [612, 304] on button "Restart Level" at bounding box center [684, 313] width 160 height 26
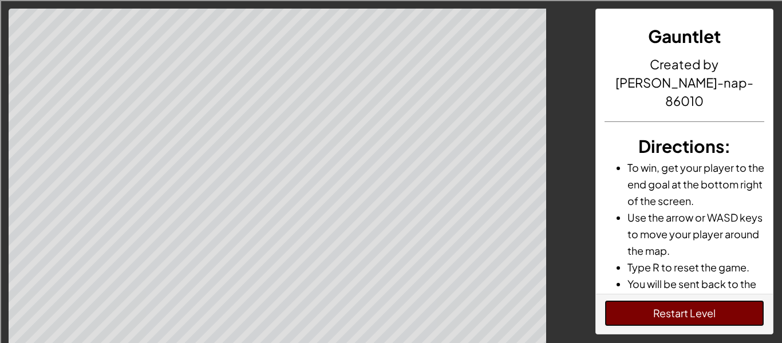
click at [640, 312] on button "Restart Level" at bounding box center [684, 313] width 160 height 26
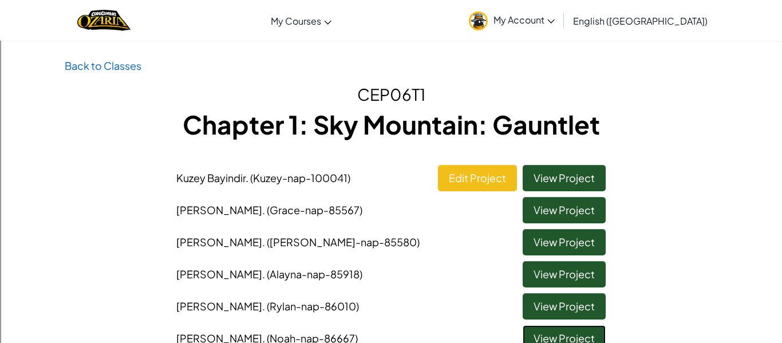
click at [568, 333] on link "View Project" at bounding box center [563, 338] width 83 height 26
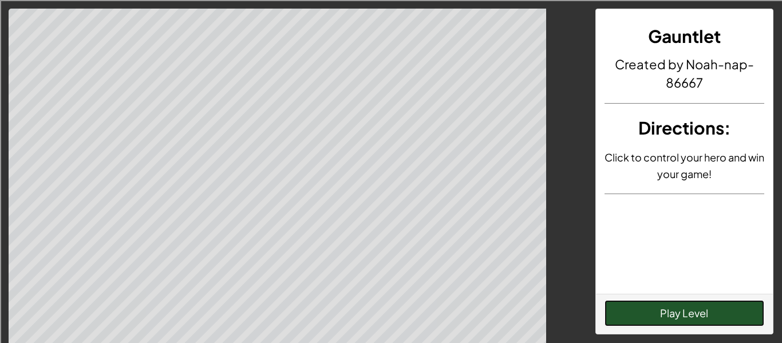
click at [683, 324] on button "Play Level" at bounding box center [684, 313] width 160 height 26
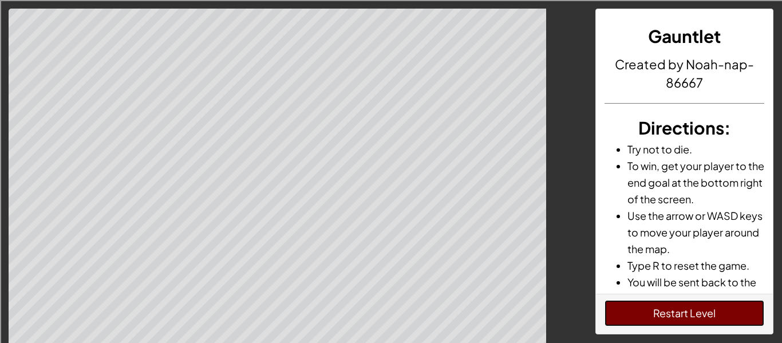
click at [680, 306] on button "Restart Level" at bounding box center [684, 313] width 160 height 26
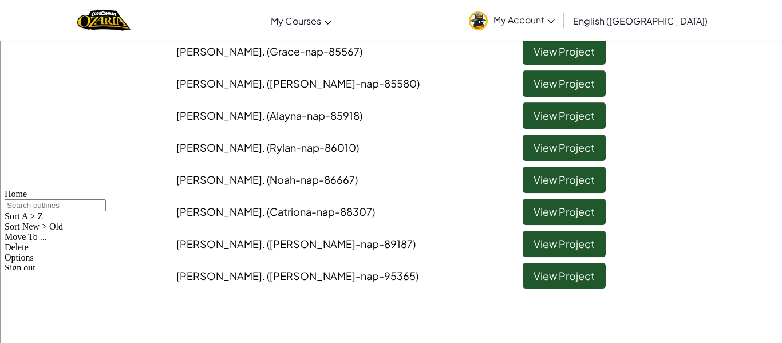
scroll to position [161, 0]
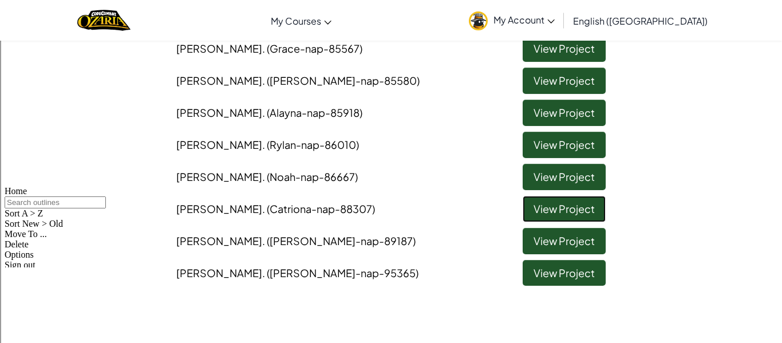
click at [544, 217] on link "View Project" at bounding box center [563, 209] width 83 height 26
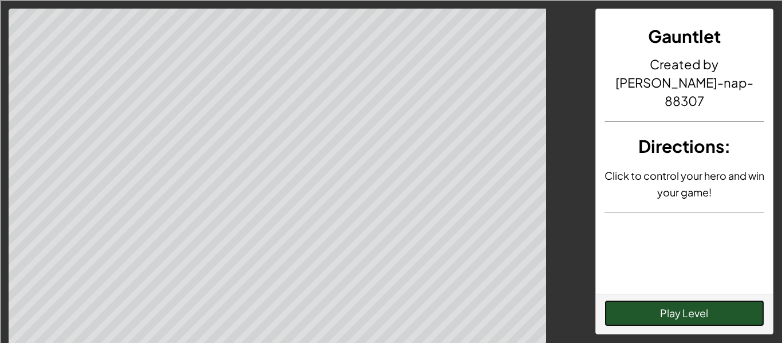
click at [687, 318] on button "Play Level" at bounding box center [684, 313] width 160 height 26
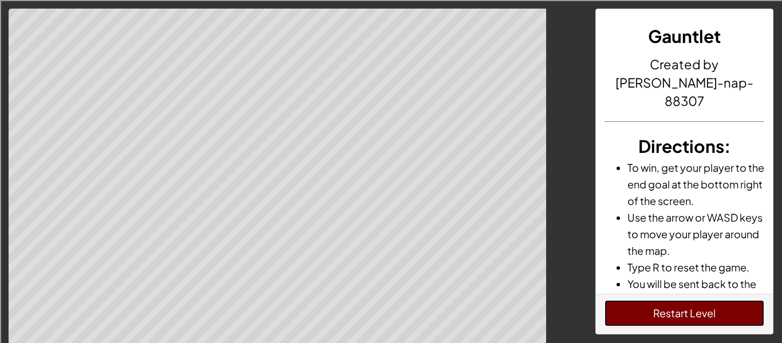
click at [694, 309] on button "Restart Level" at bounding box center [684, 313] width 160 height 26
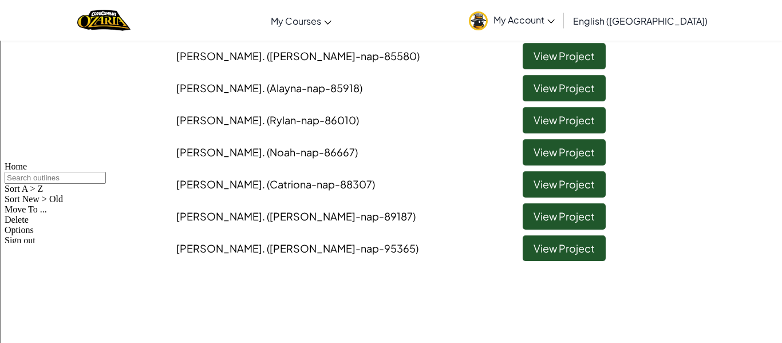
scroll to position [181, 0]
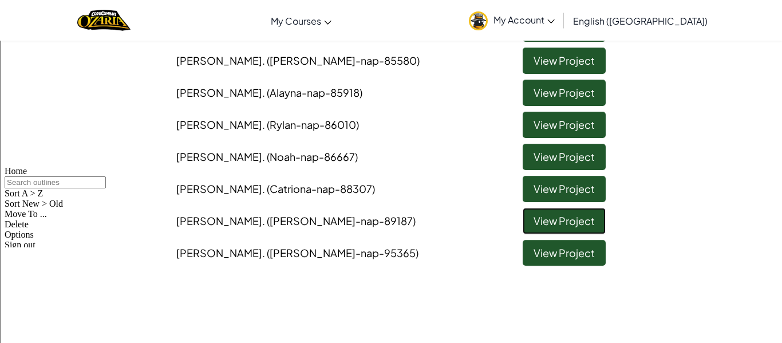
click at [561, 227] on link "View Project" at bounding box center [563, 221] width 83 height 26
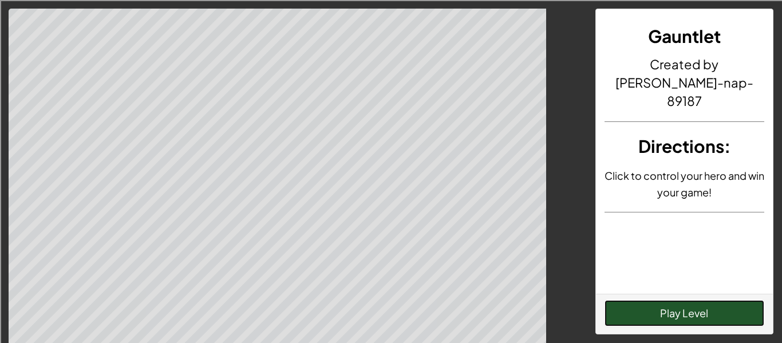
click at [653, 323] on button "Play Level" at bounding box center [684, 313] width 160 height 26
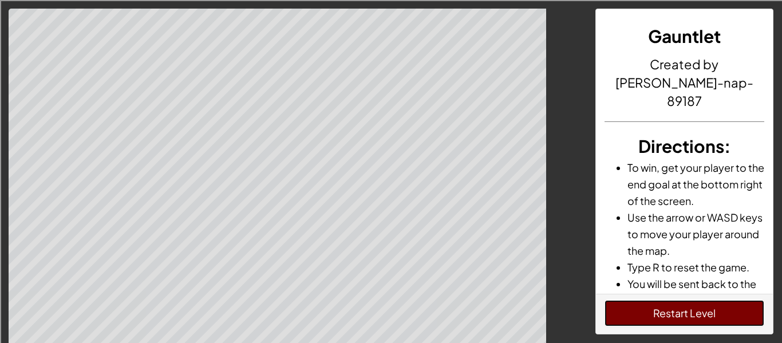
click at [649, 318] on button "Restart Level" at bounding box center [684, 313] width 160 height 26
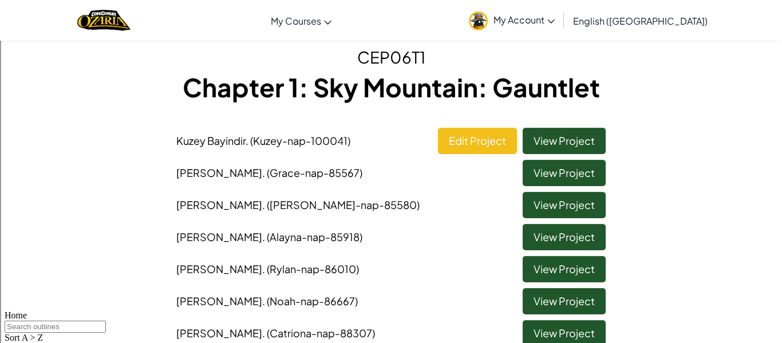
scroll to position [37, 0]
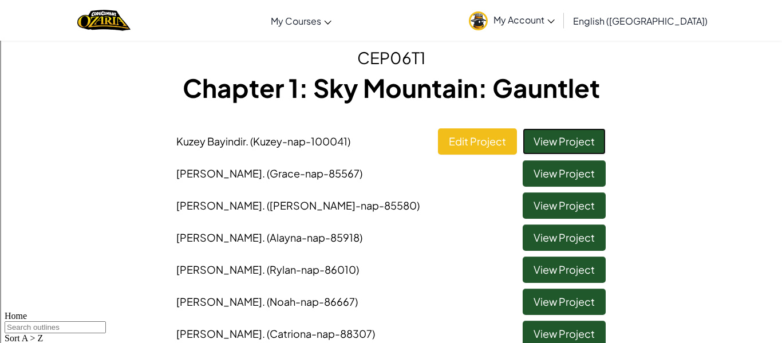
click at [586, 140] on link "View Project" at bounding box center [563, 141] width 83 height 26
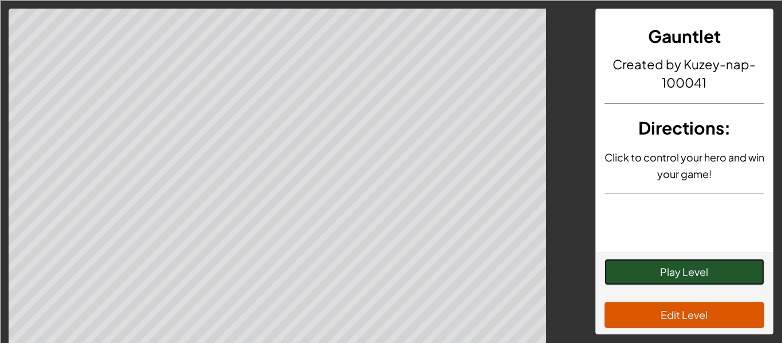
click at [671, 265] on button "Play Level" at bounding box center [684, 272] width 160 height 26
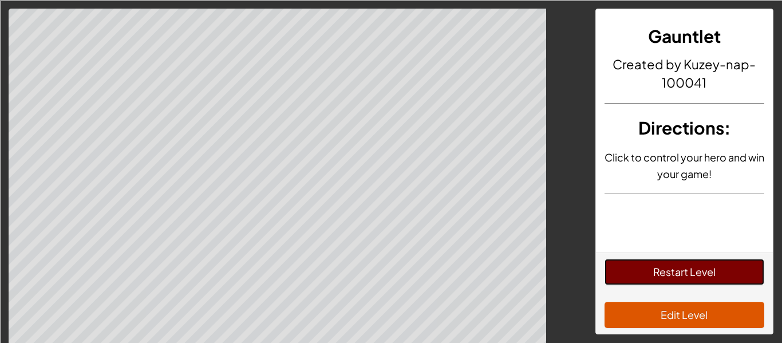
click at [641, 267] on button "Restart Level" at bounding box center [684, 272] width 160 height 26
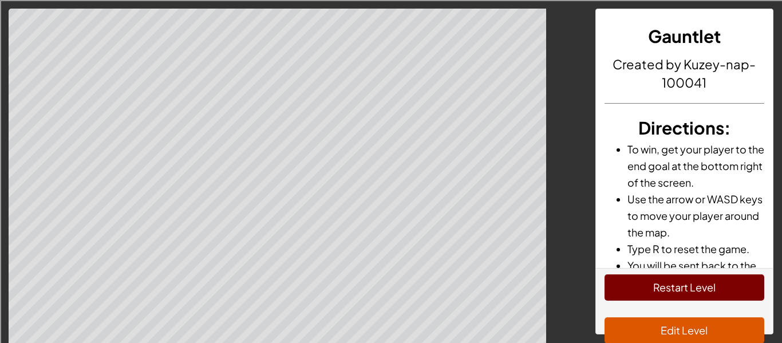
click at [641, 267] on li "You will be sent back to the start if you run into the boss or into spikes." at bounding box center [695, 282] width 137 height 50
click at [642, 276] on button "Restart Level" at bounding box center [684, 287] width 160 height 26
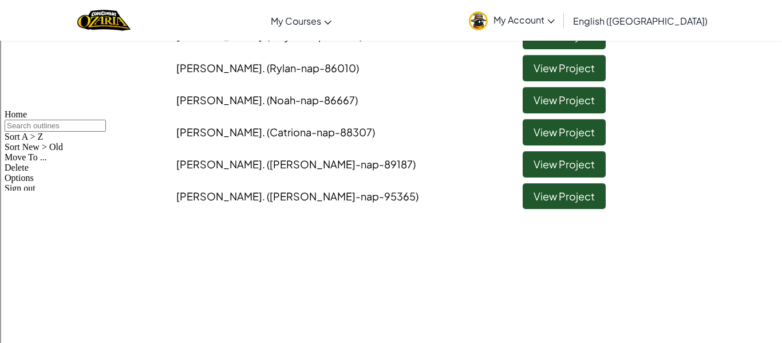
scroll to position [277, 0]
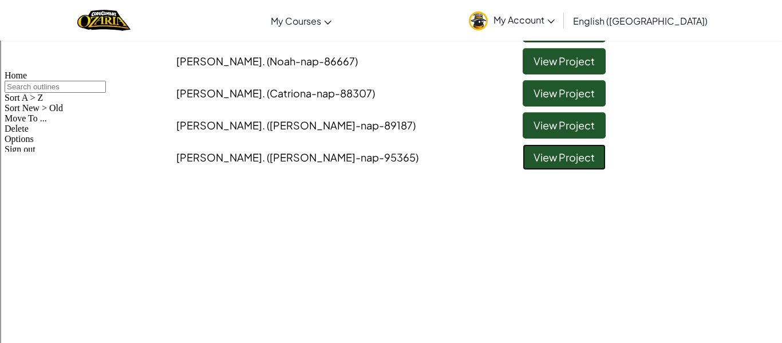
click at [552, 166] on link "View Project" at bounding box center [563, 157] width 83 height 26
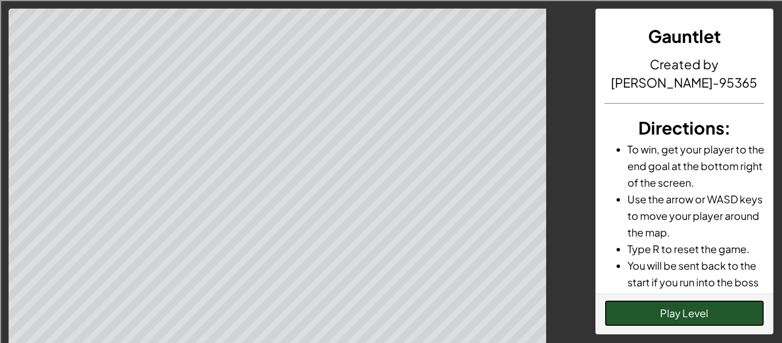
click at [624, 306] on button "Play Level" at bounding box center [684, 313] width 160 height 26
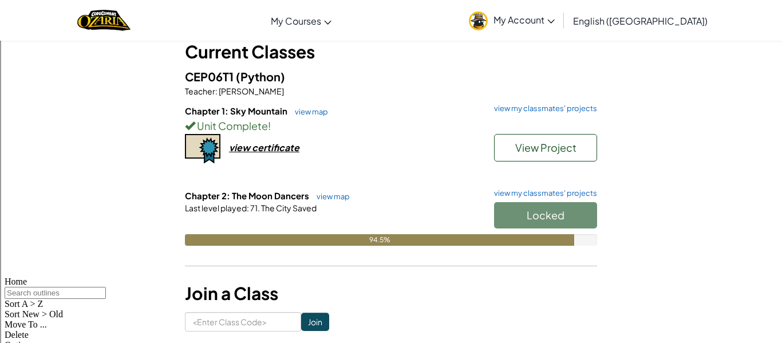
scroll to position [72, 0]
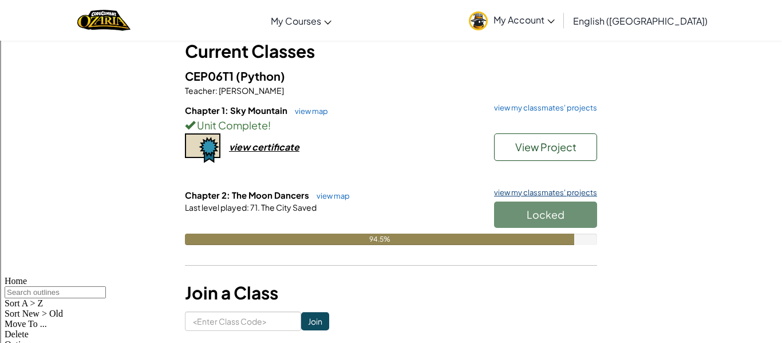
click at [513, 192] on link "view my classmates' projects" at bounding box center [542, 192] width 109 height 7
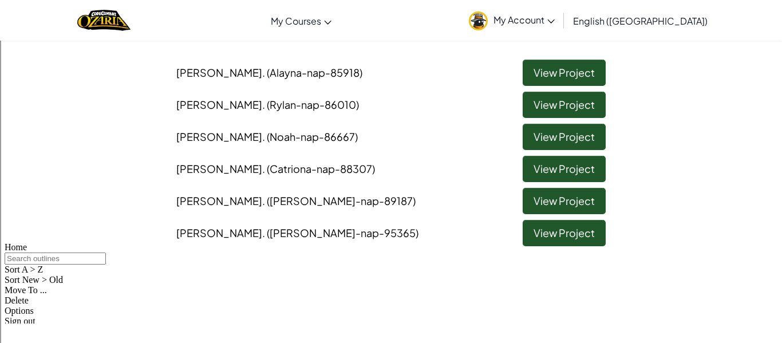
scroll to position [104, 0]
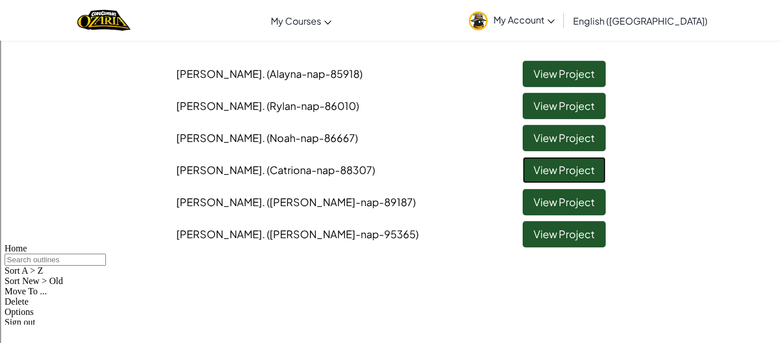
click at [558, 180] on link "View Project" at bounding box center [563, 170] width 83 height 26
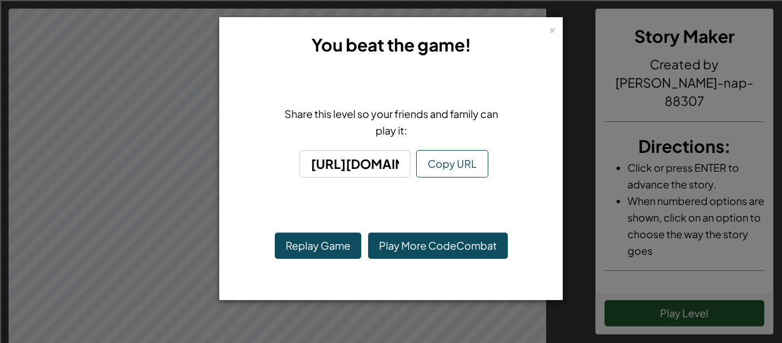
click at [626, 319] on div "× You beat the game! Share this level so your friends and family can play it: […" at bounding box center [391, 171] width 782 height 343
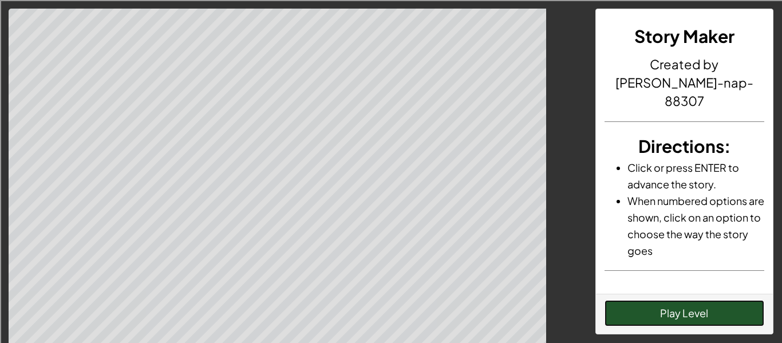
click at [608, 312] on button "Play Level" at bounding box center [684, 313] width 160 height 26
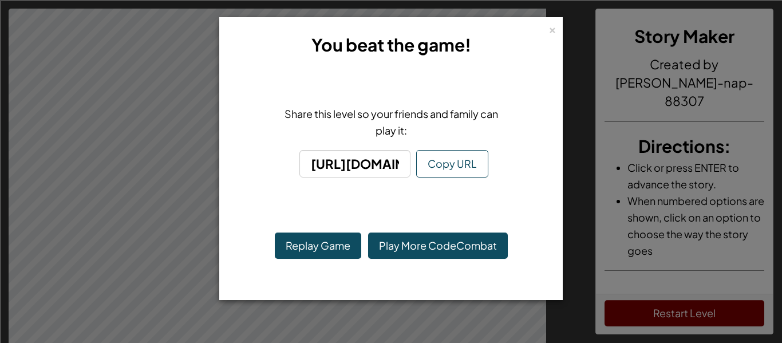
click at [134, 115] on div "× You beat the game! Share this level so your friends and family can play it: […" at bounding box center [391, 171] width 782 height 343
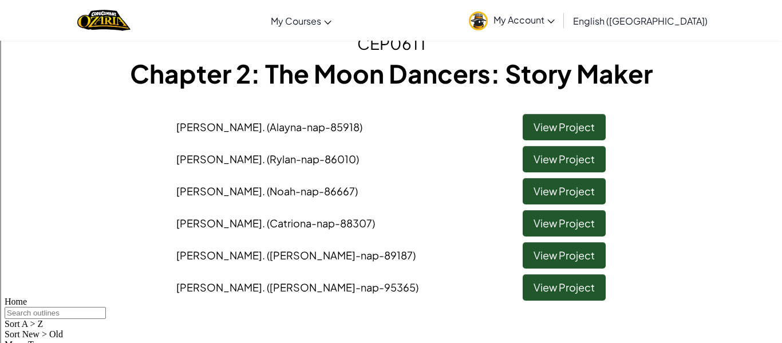
scroll to position [46, 0]
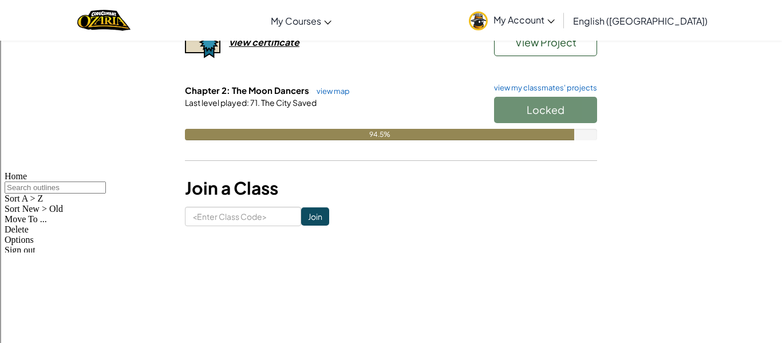
scroll to position [177, 0]
